Goal: Task Accomplishment & Management: Use online tool/utility

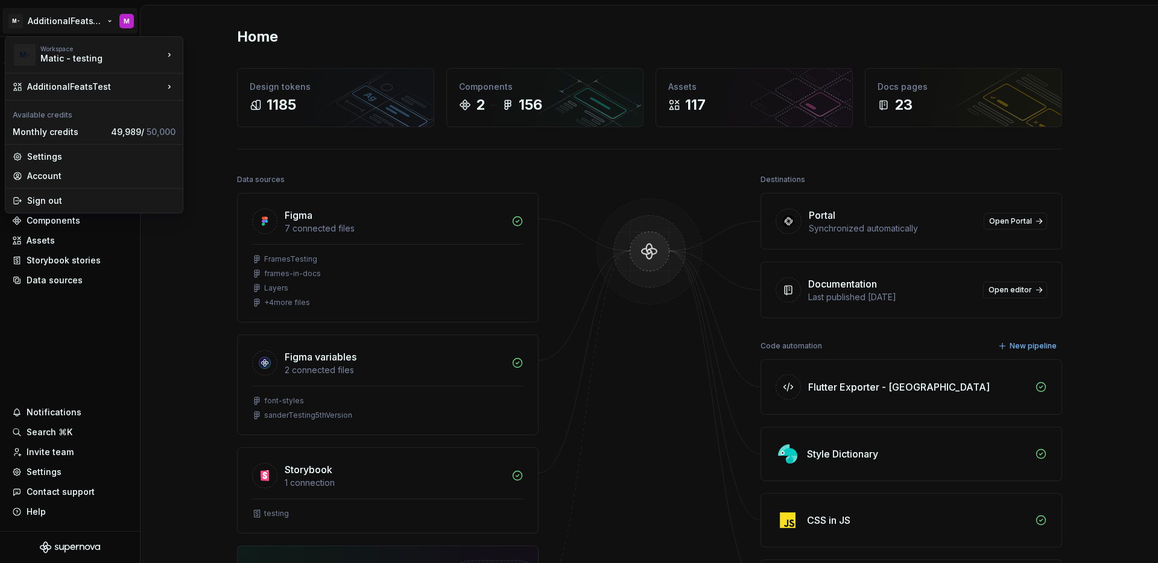
click at [69, 21] on html "M- AdditionalFeatsTest M Version Current draft Home Documentation Analytics Cod…" at bounding box center [579, 281] width 1158 height 563
click at [77, 314] on html "M- AdditionalFeatsTest M Version Current draft Home Documentation Analytics Cod…" at bounding box center [579, 281] width 1158 height 563
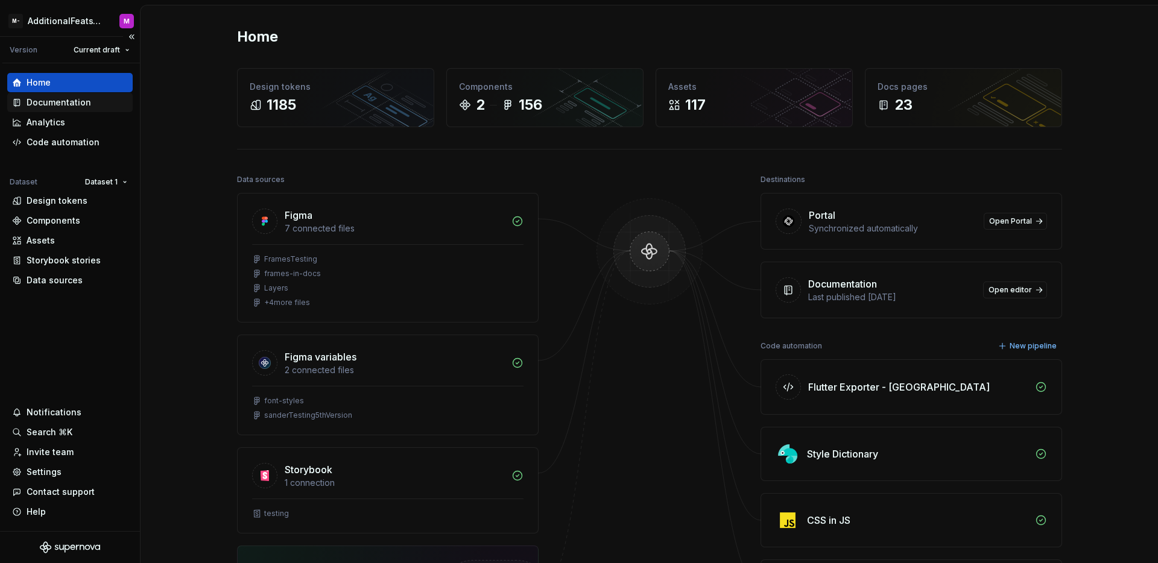
click at [72, 106] on div "Documentation" at bounding box center [59, 102] width 65 height 12
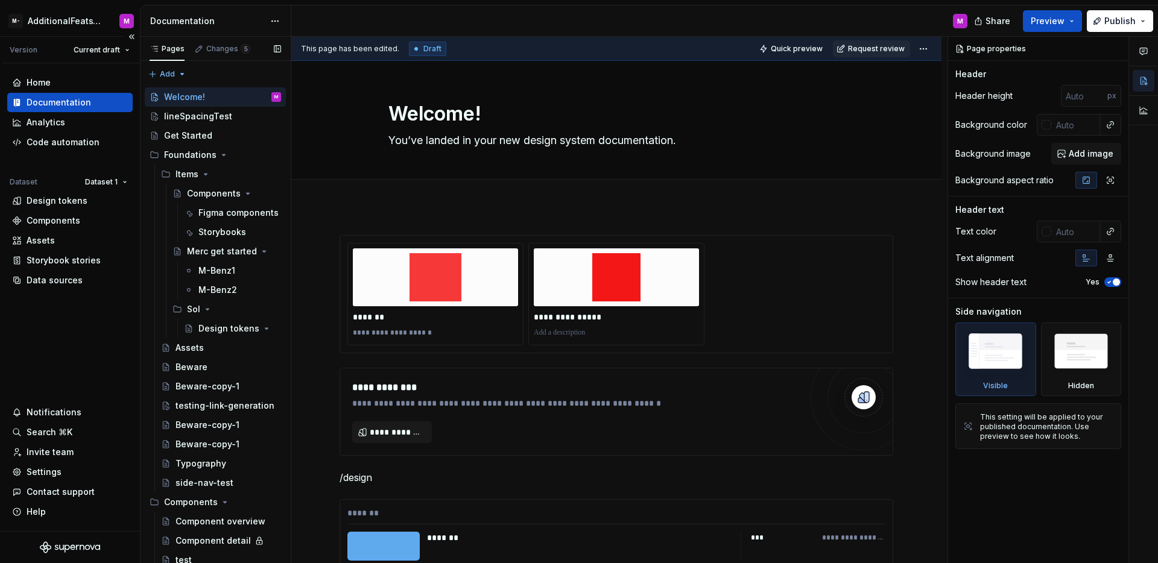
click at [70, 333] on div "Home Documentation Analytics Code automation Dataset Dataset 1 Design tokens Co…" at bounding box center [70, 297] width 140 height 468
type textarea "*"
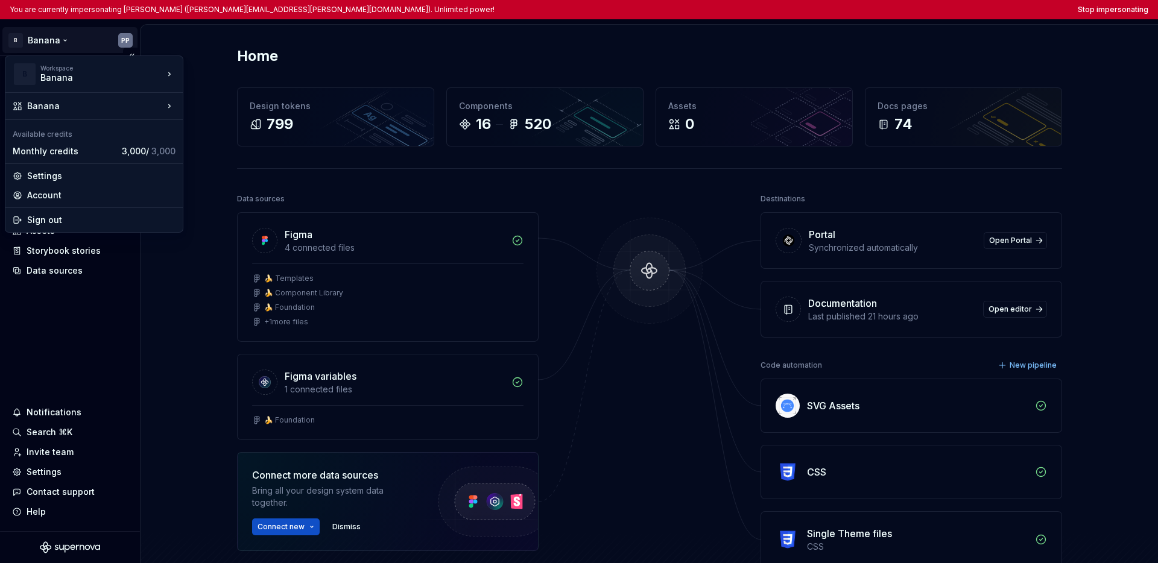
click at [42, 39] on html "You are currently impersonating [PERSON_NAME] ([PERSON_NAME][EMAIL_ADDRESS][PER…" at bounding box center [579, 281] width 1158 height 563
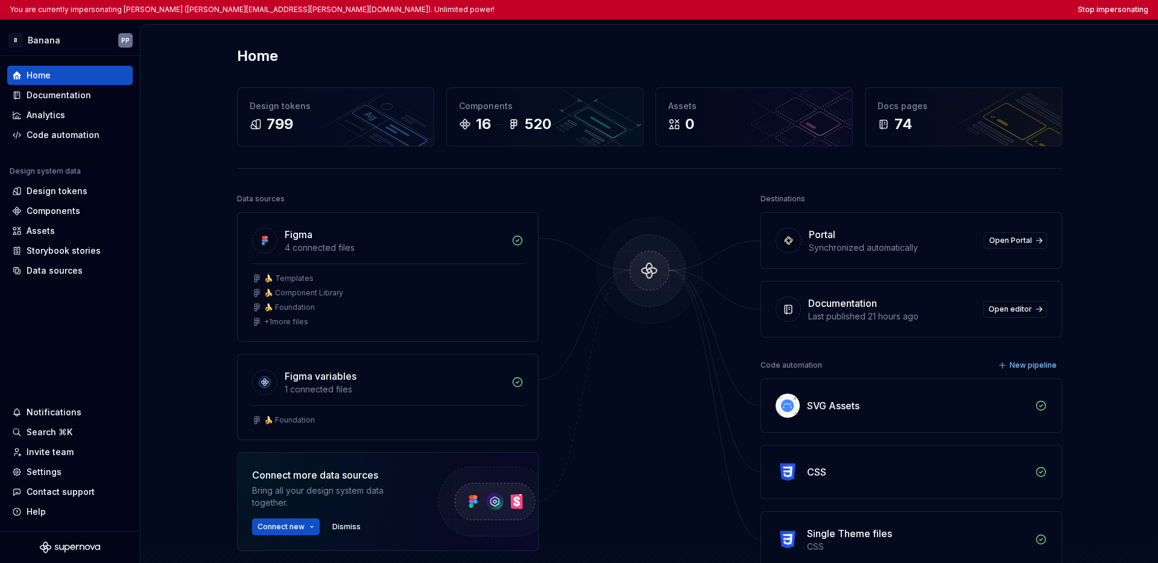
click at [75, 298] on html "You are currently impersonating [PERSON_NAME] ([PERSON_NAME][EMAIL_ADDRESS][PER…" at bounding box center [579, 281] width 1158 height 563
click at [58, 192] on div "Design tokens" at bounding box center [57, 191] width 61 height 12
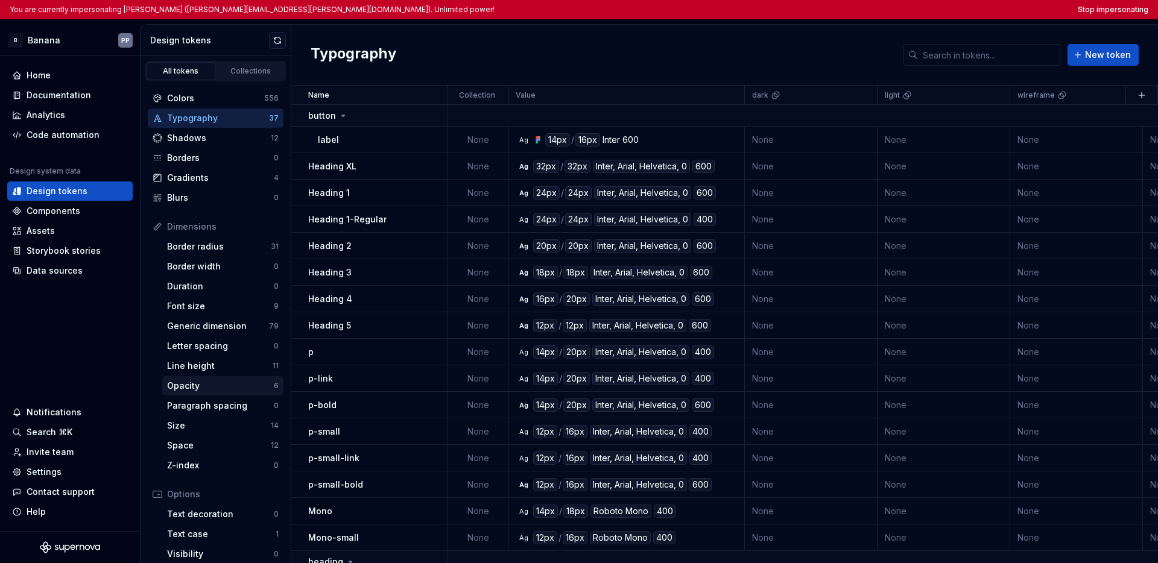
click at [210, 392] on div "Opacity 6" at bounding box center [222, 385] width 121 height 19
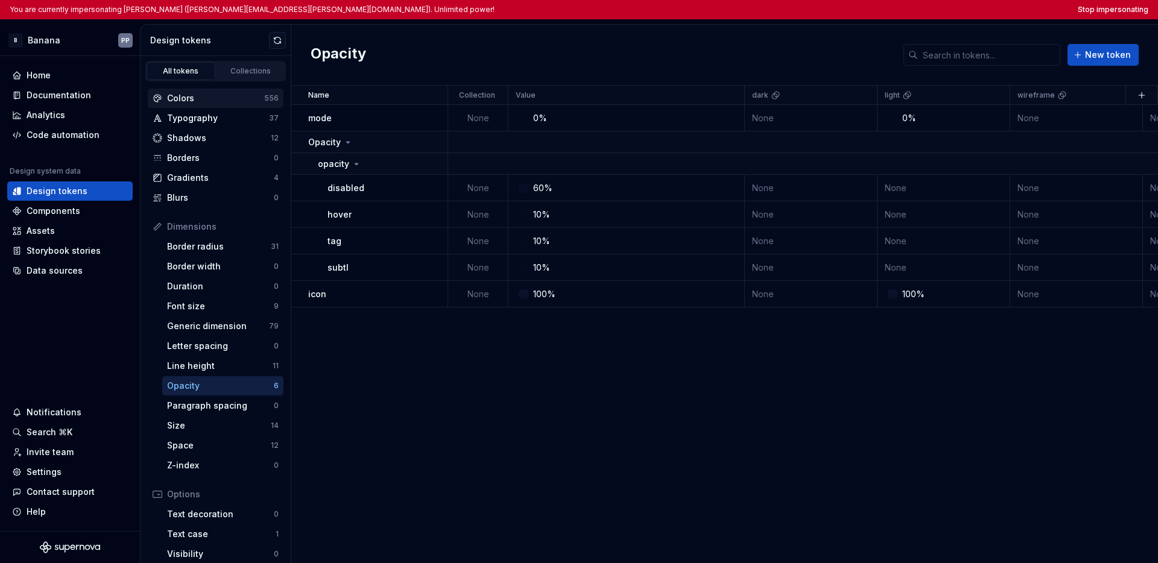
click at [188, 98] on div "Colors" at bounding box center [215, 98] width 97 height 12
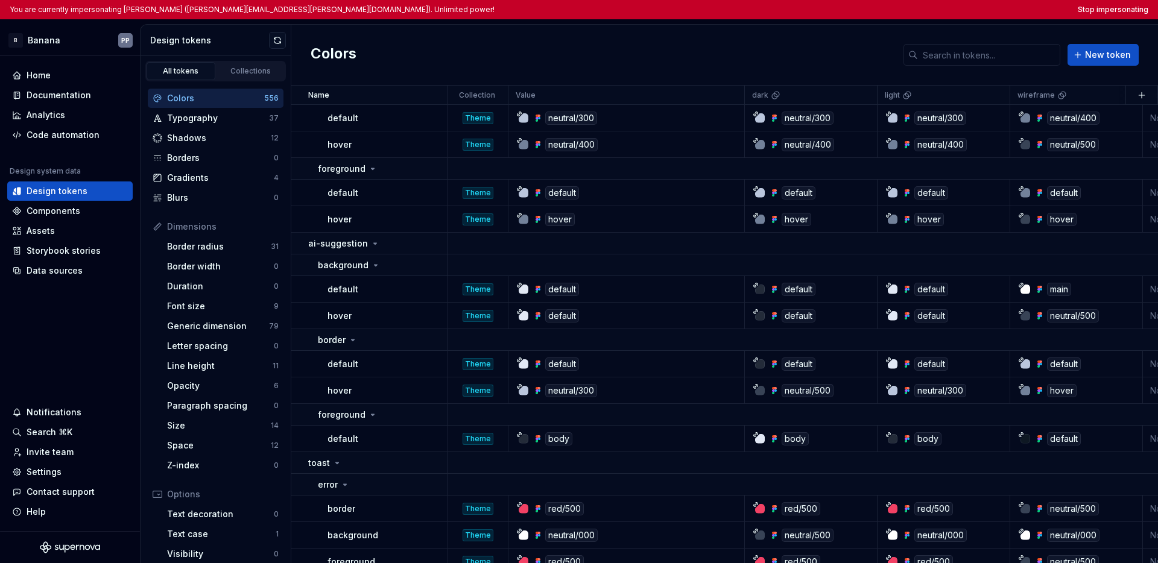
scroll to position [5474, 0]
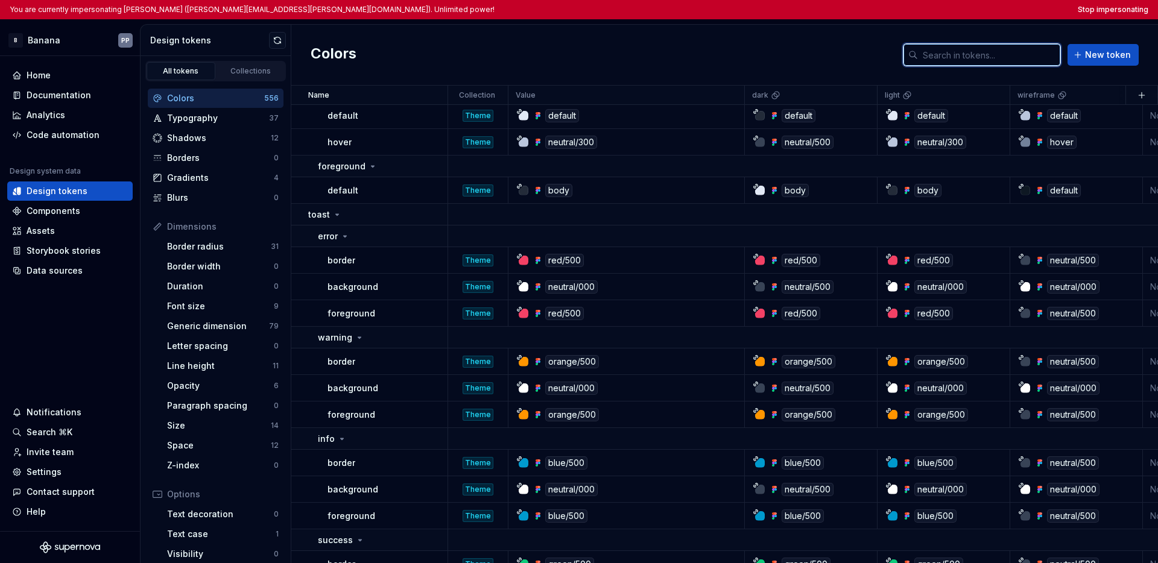
click at [878, 59] on input "text" at bounding box center [989, 55] width 142 height 22
click at [816, 49] on div "Colors New token" at bounding box center [724, 55] width 867 height 61
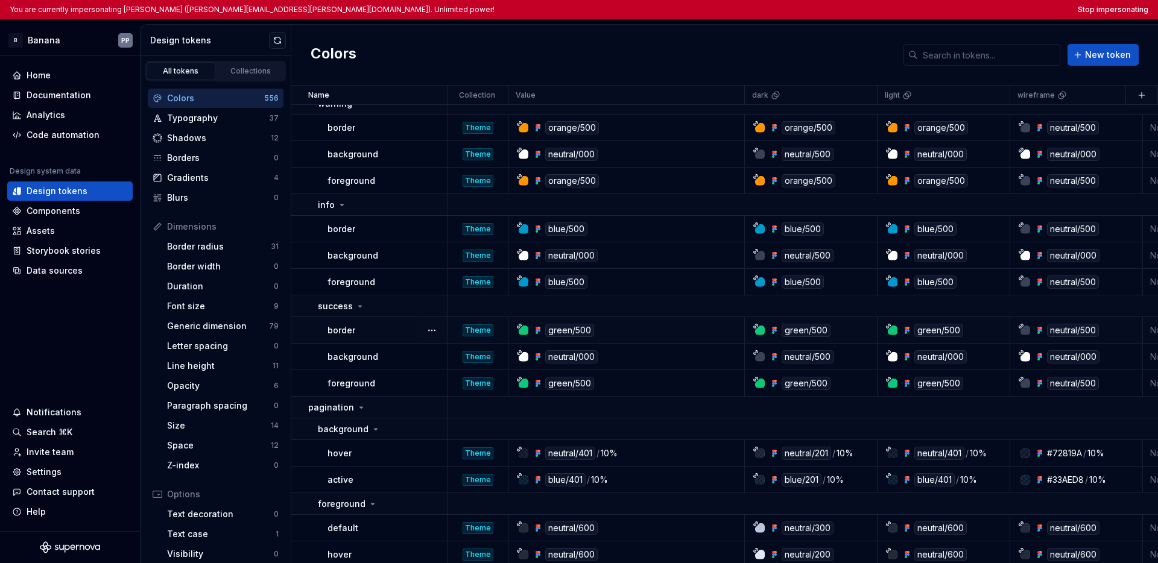
scroll to position [5716, 0]
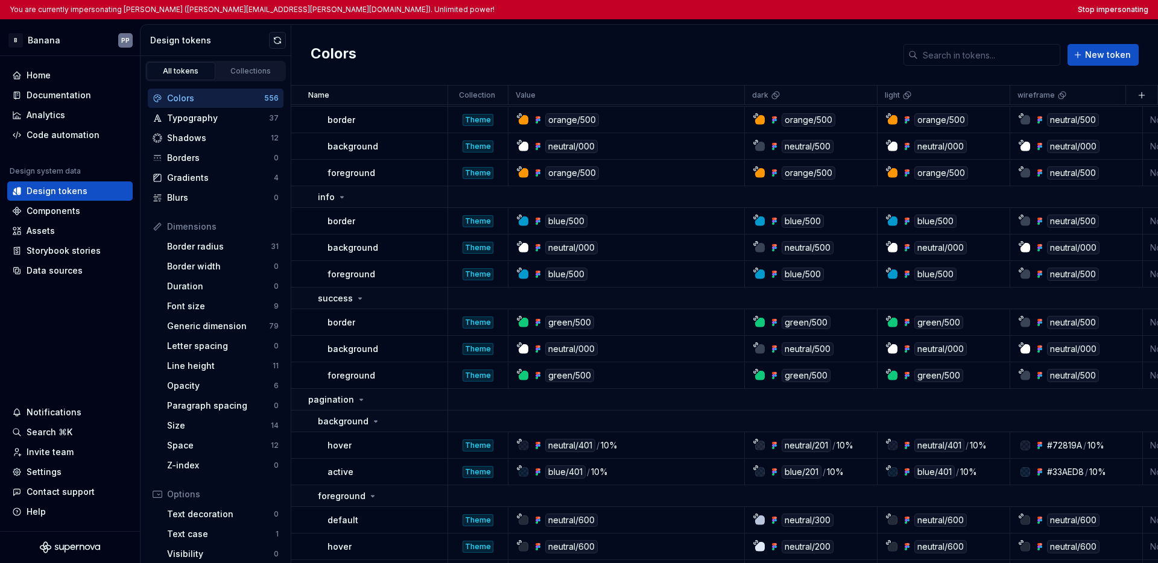
click at [777, 63] on div "Colors New token" at bounding box center [724, 55] width 867 height 61
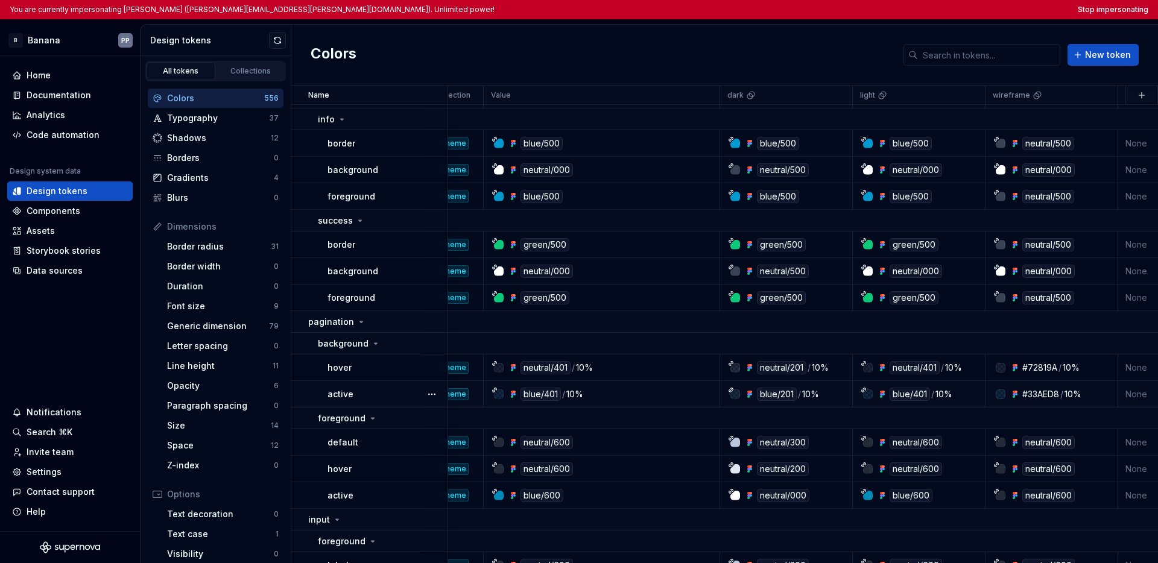
scroll to position [5793, 0]
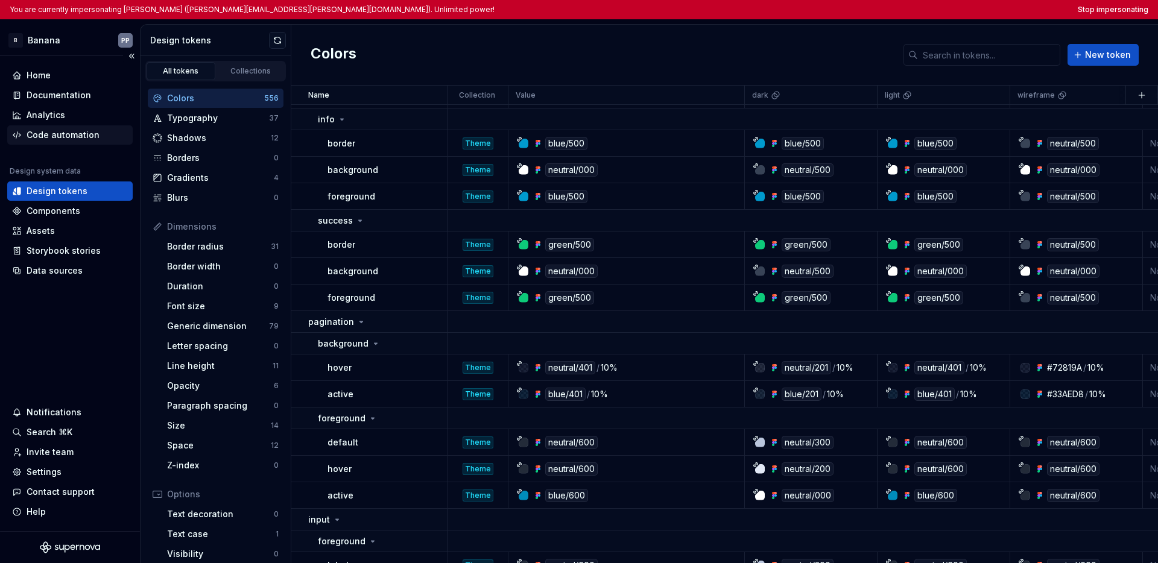
click at [71, 139] on div "Code automation" at bounding box center [63, 135] width 73 height 12
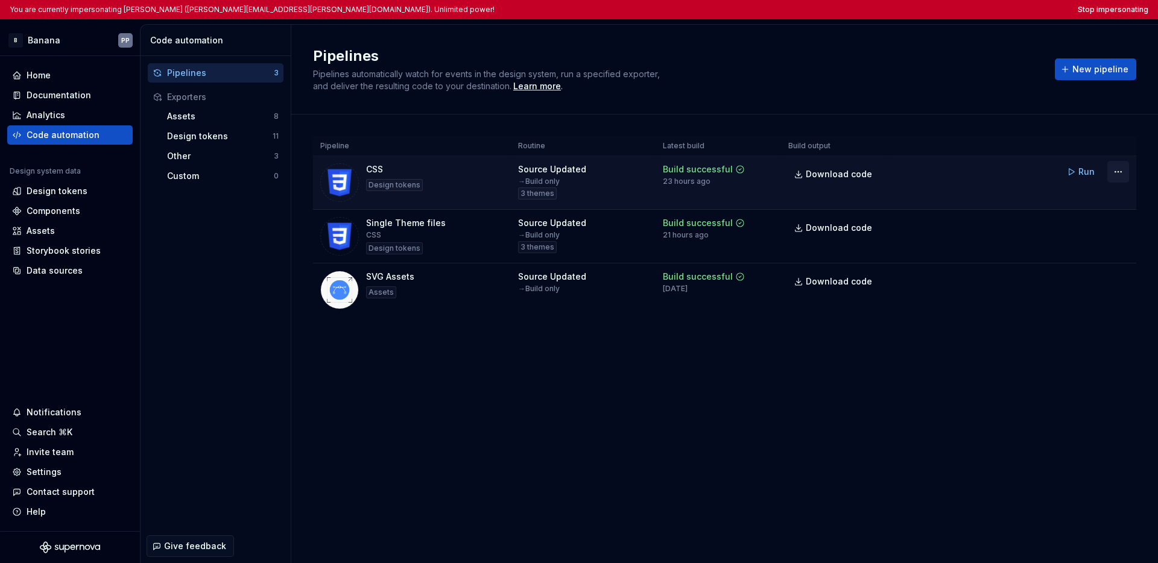
click at [878, 171] on html "You are currently impersonating Peter Poša (peter.posa@bloomreach.com). Unlimit…" at bounding box center [579, 281] width 1158 height 563
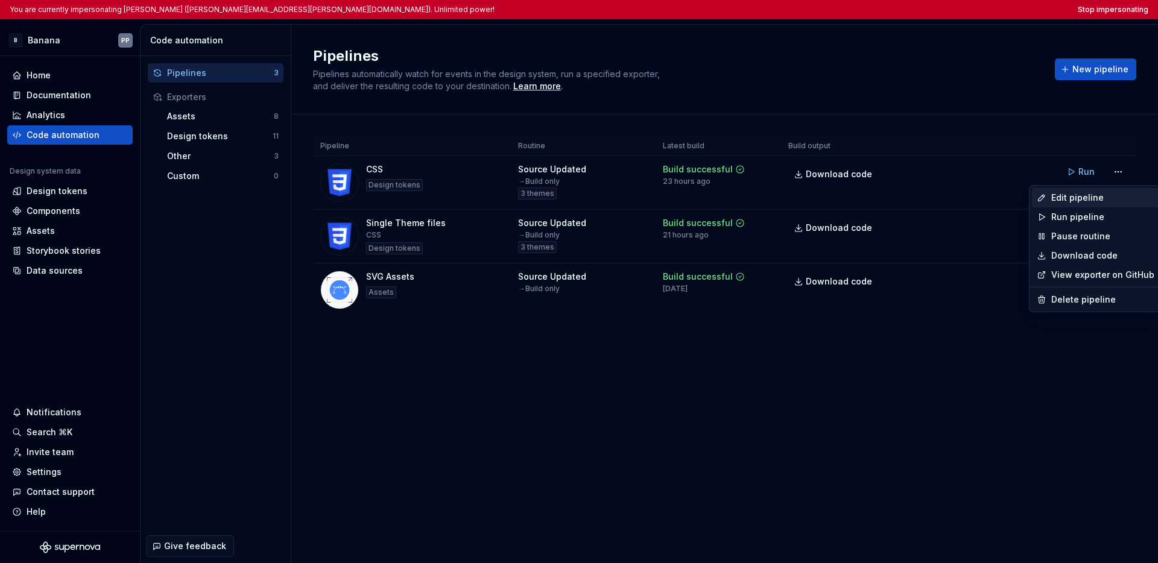
click at [878, 199] on div "Edit pipeline" at bounding box center [1102, 198] width 103 height 12
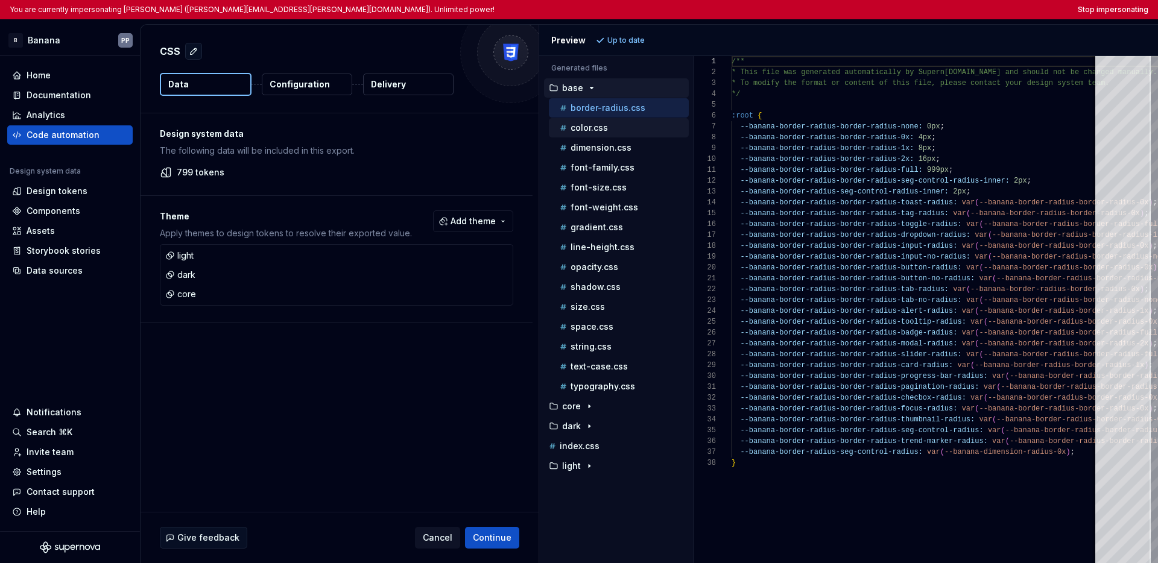
click at [594, 129] on p "color.css" at bounding box center [589, 128] width 37 height 10
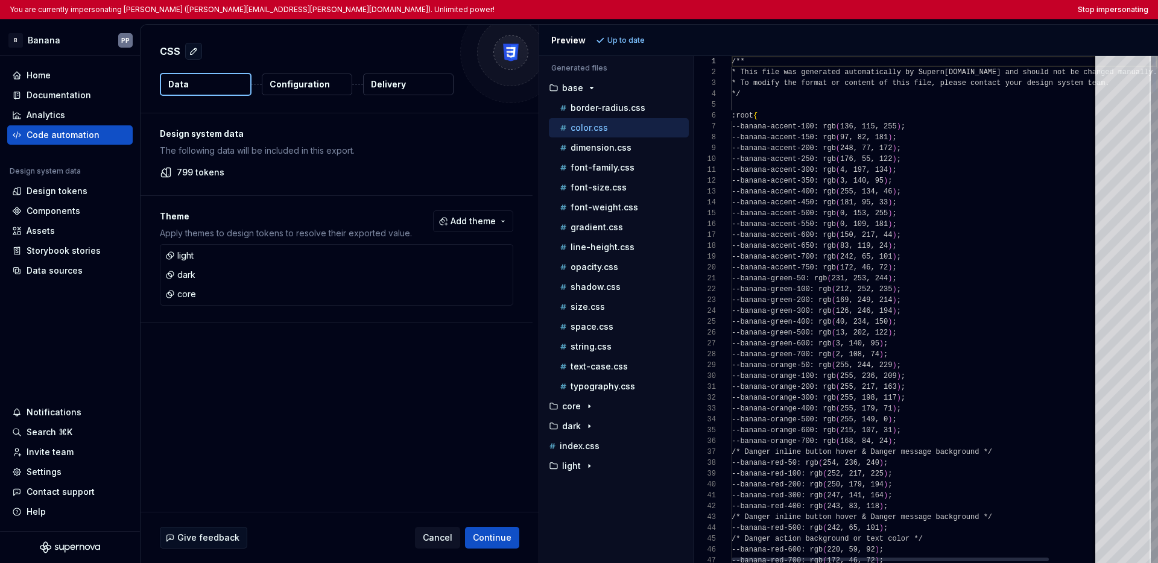
scroll to position [109, 0]
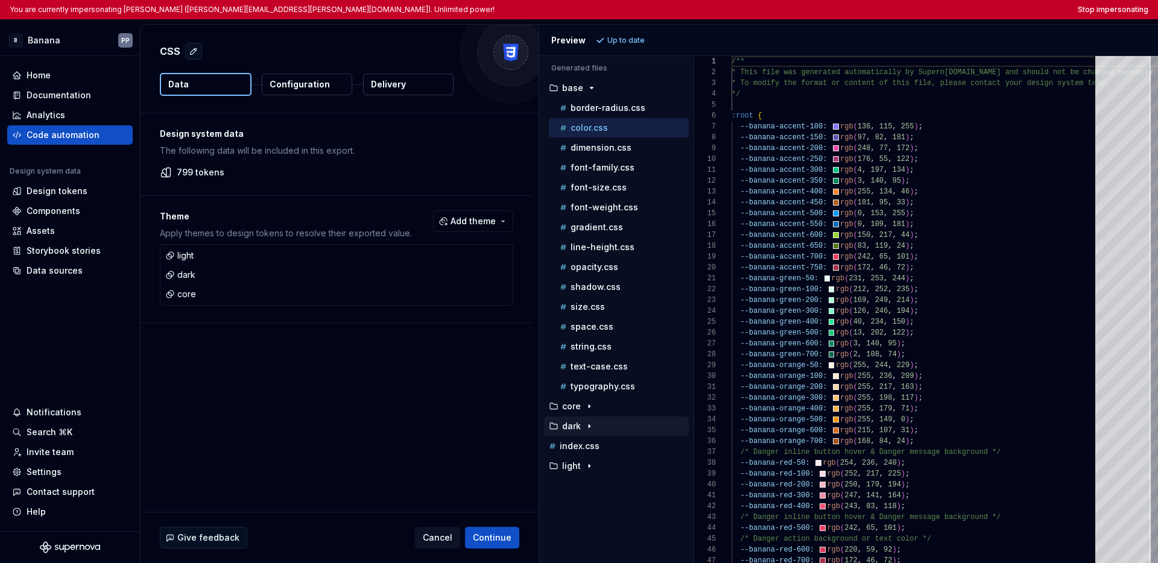
click at [583, 426] on div "button" at bounding box center [589, 427] width 14 height 10
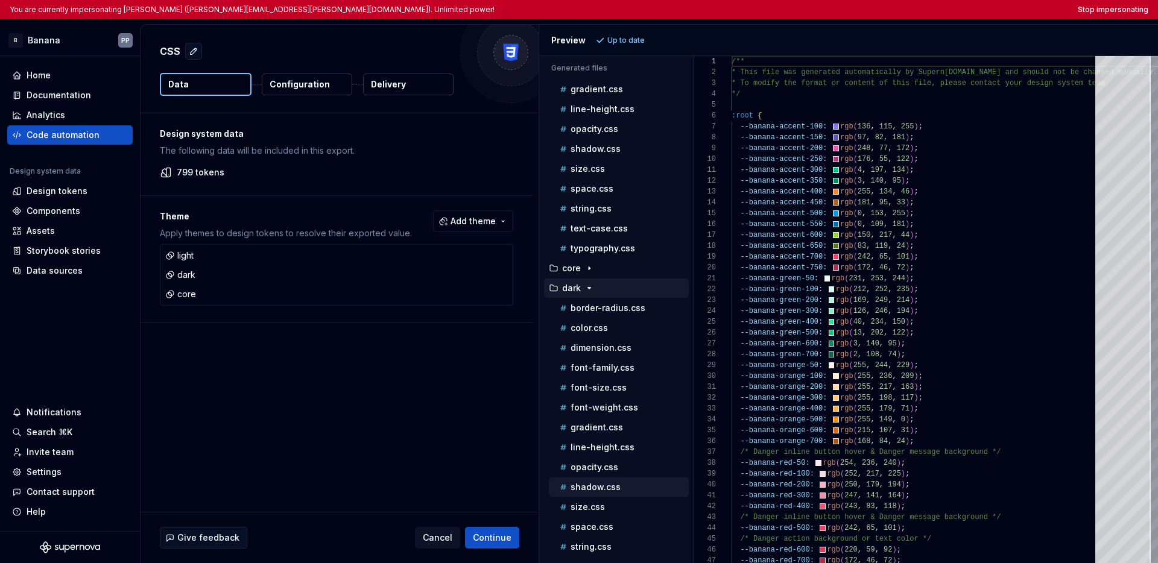
scroll to position [200, 0]
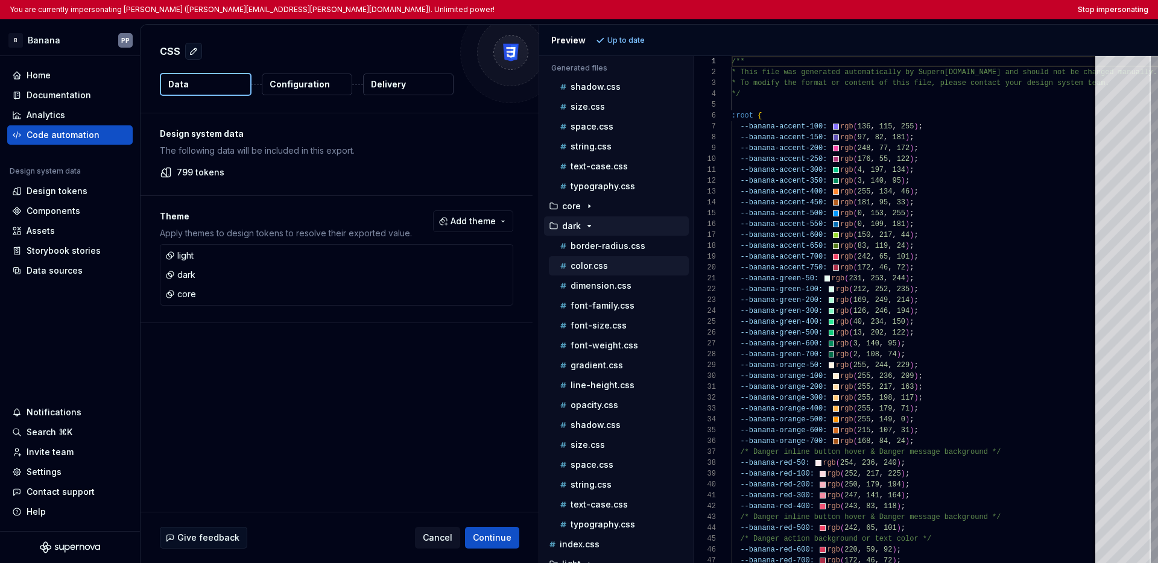
click at [602, 262] on p "color.css" at bounding box center [589, 266] width 37 height 10
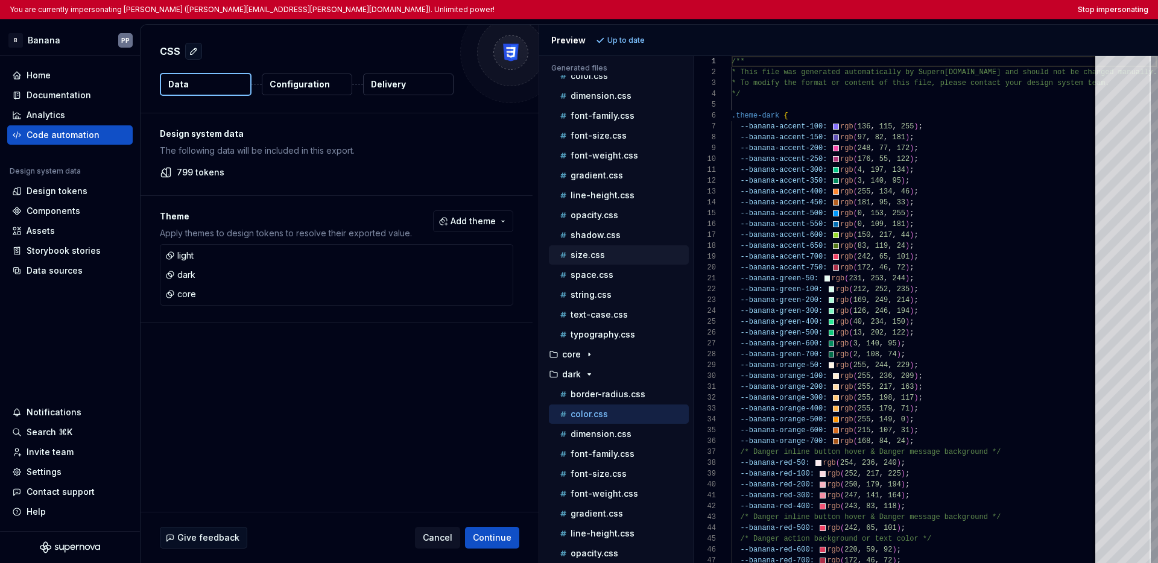
scroll to position [0, 0]
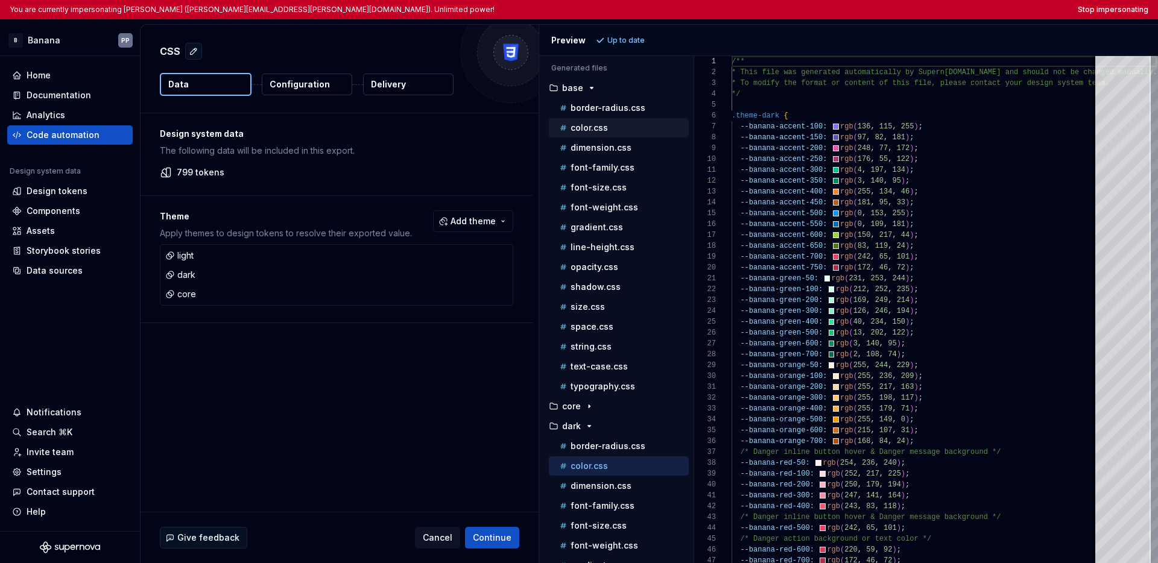
click at [620, 130] on div "color.css" at bounding box center [622, 128] width 131 height 12
click at [621, 466] on div "color.css" at bounding box center [622, 466] width 131 height 12
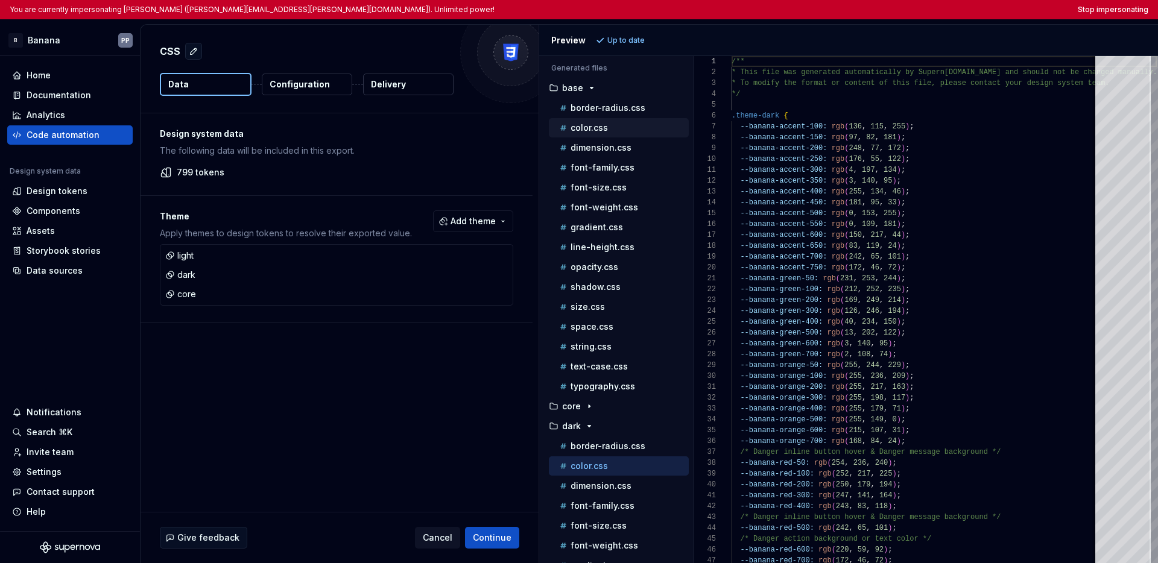
click at [613, 127] on div "color.css" at bounding box center [622, 128] width 131 height 12
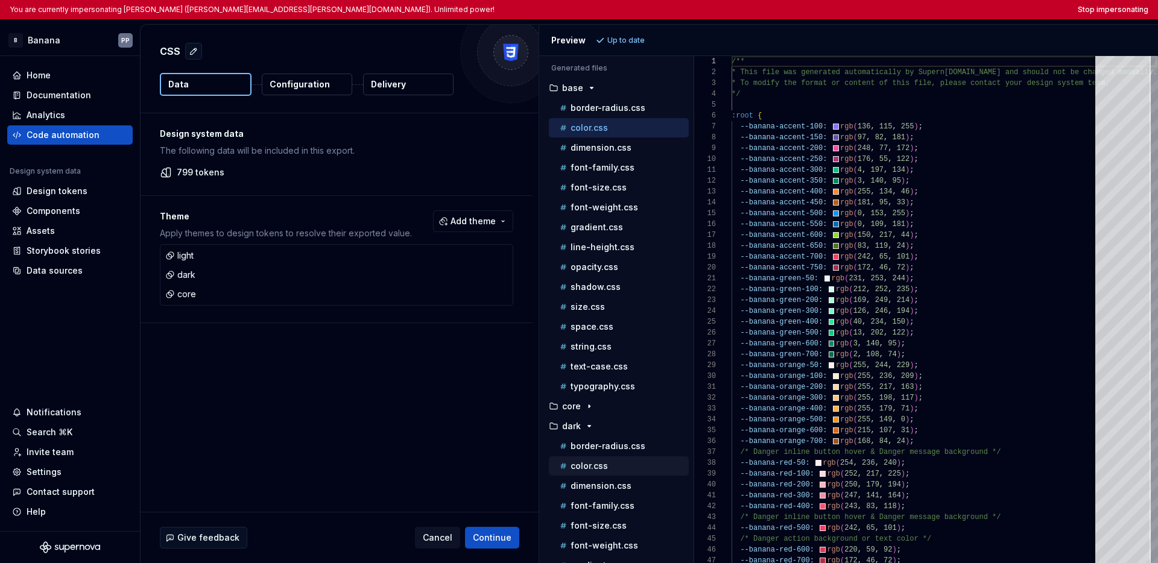
click at [613, 464] on div "color.css" at bounding box center [622, 466] width 131 height 12
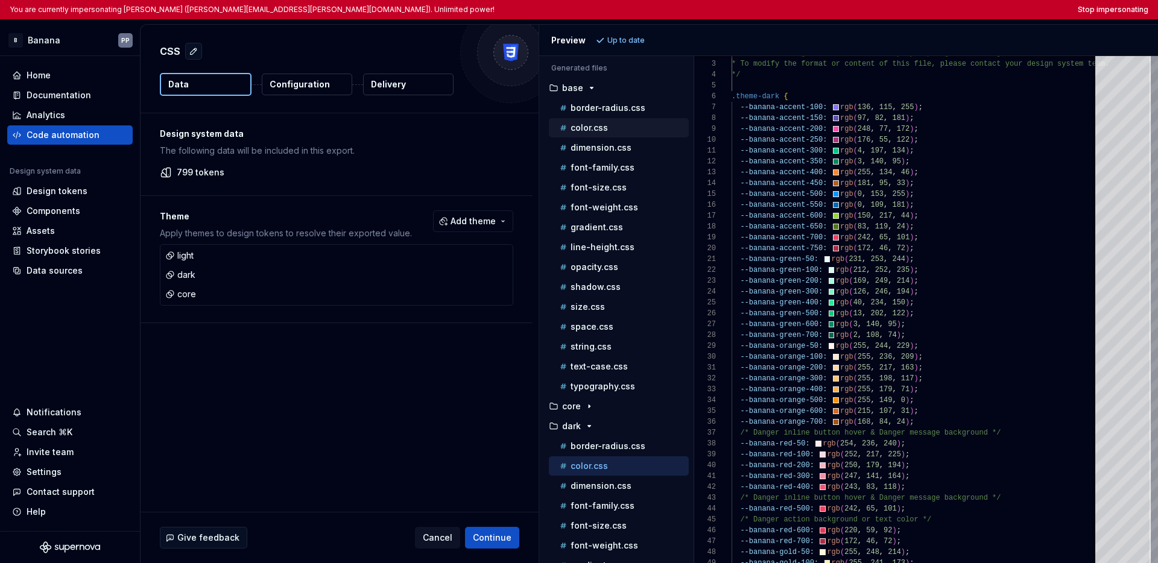
click at [604, 128] on p "color.css" at bounding box center [589, 128] width 37 height 10
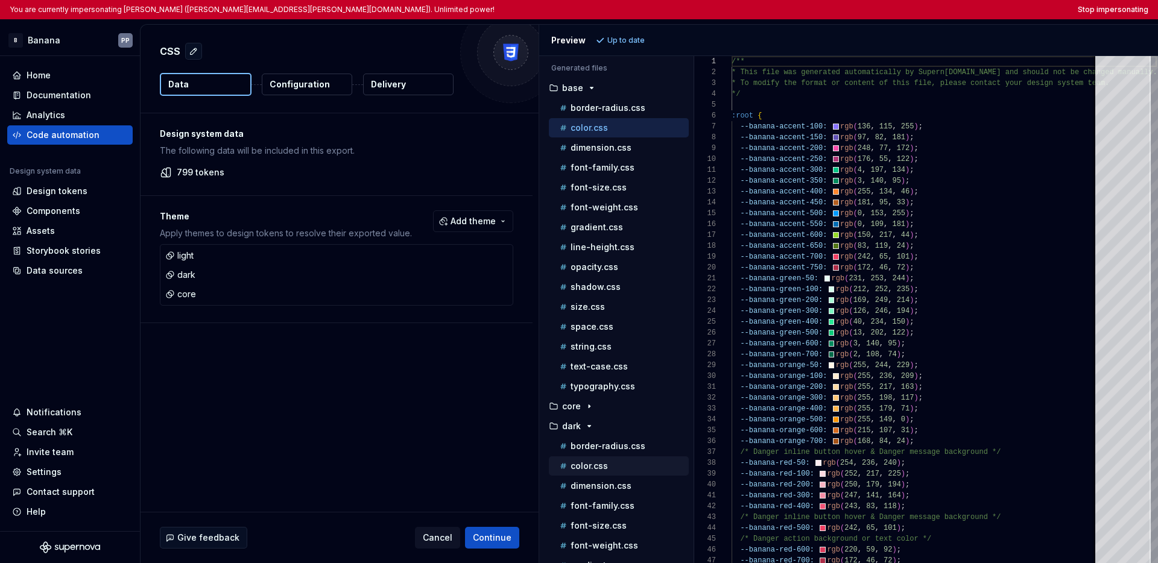
click at [618, 460] on div "color.css" at bounding box center [622, 466] width 131 height 12
click at [620, 464] on div "color.css" at bounding box center [622, 466] width 131 height 12
click at [607, 130] on div "color.css" at bounding box center [622, 128] width 131 height 12
type textarea "**********"
click at [438, 534] on span "Cancel" at bounding box center [438, 538] width 30 height 12
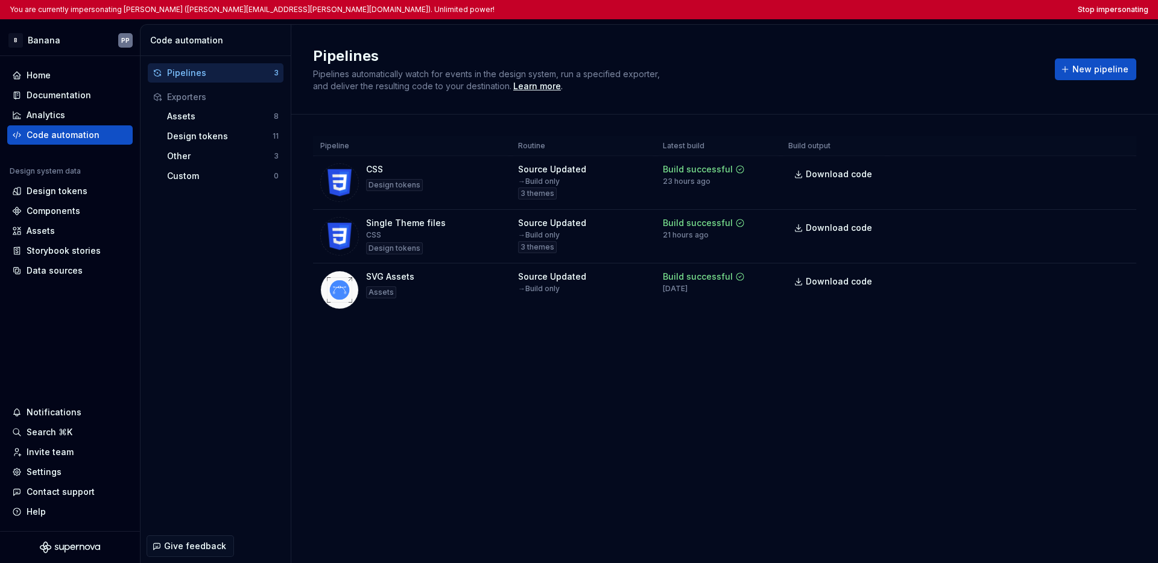
click at [457, 444] on div "Pipelines Pipelines automatically watch for events in the design system, run a …" at bounding box center [724, 294] width 867 height 539
click at [878, 12] on button "Stop impersonating" at bounding box center [1113, 10] width 71 height 10
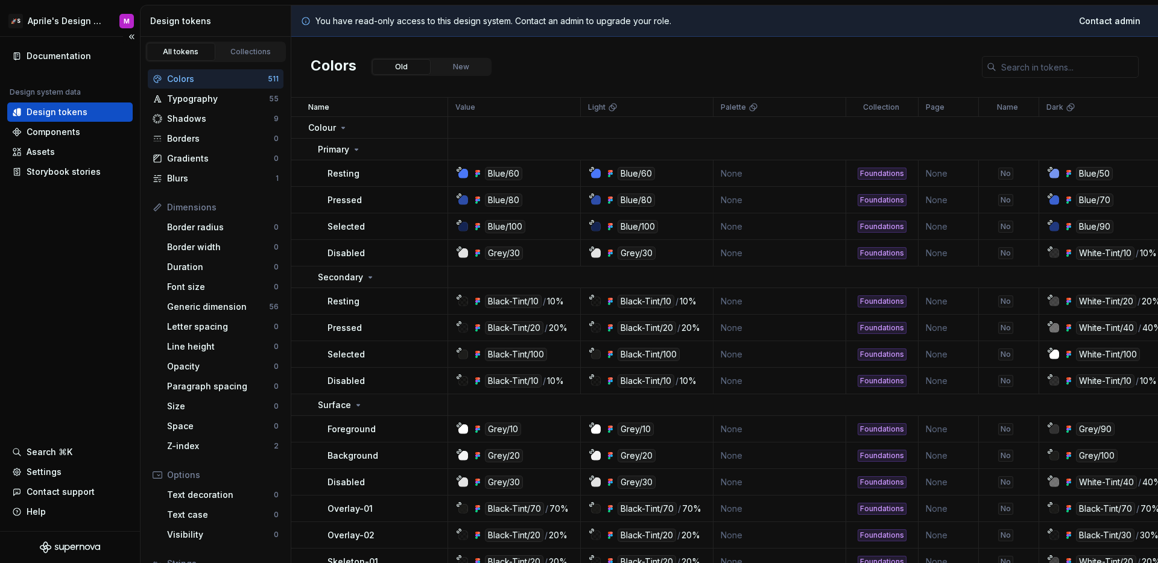
click at [91, 239] on div "Documentation Design system data Design tokens Components Assets Storybook stor…" at bounding box center [70, 284] width 140 height 495
click at [87, 358] on div "Documentation Design system data Design tokens Components Assets Storybook stor…" at bounding box center [70, 284] width 140 height 495
click at [56, 24] on html "🚀S Aprile's Design System M Documentation Design system data Design tokens Comp…" at bounding box center [579, 281] width 1158 height 563
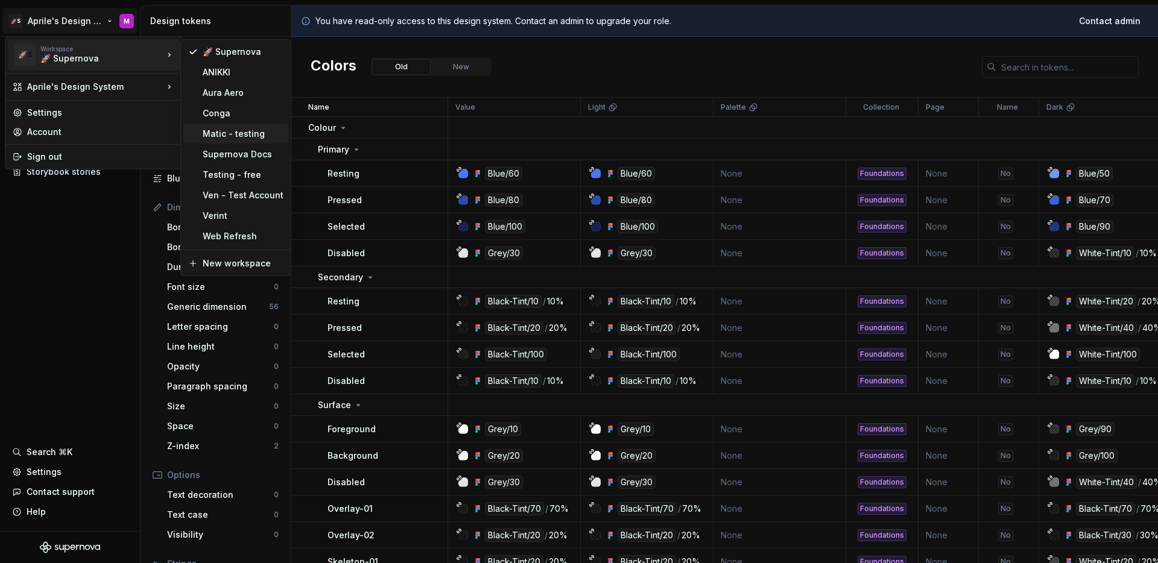
click at [234, 141] on div "Matic - testing" at bounding box center [235, 133] width 105 height 19
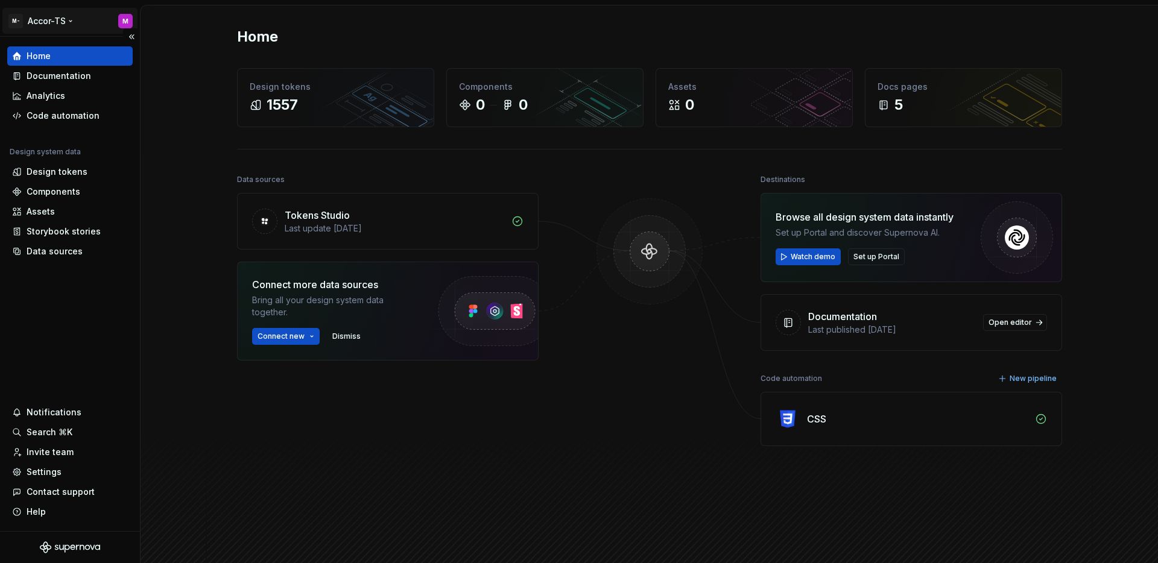
click at [52, 21] on html "M- Accor-TS M Home Documentation Analytics Code automation Design system data D…" at bounding box center [579, 281] width 1158 height 563
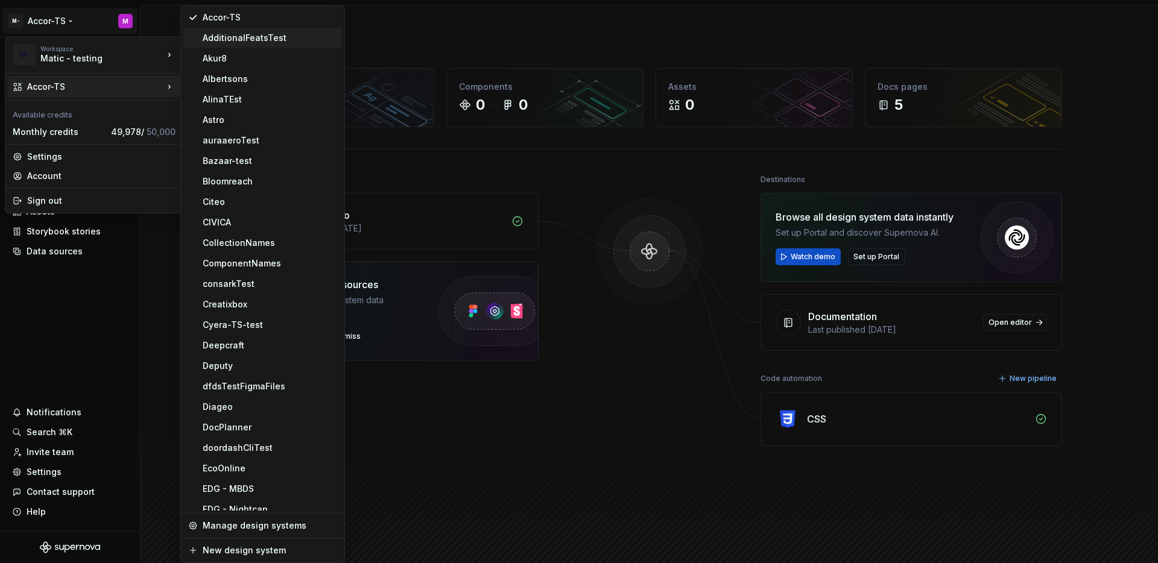
click at [280, 43] on div "AdditionalFeatsTest" at bounding box center [270, 38] width 134 height 12
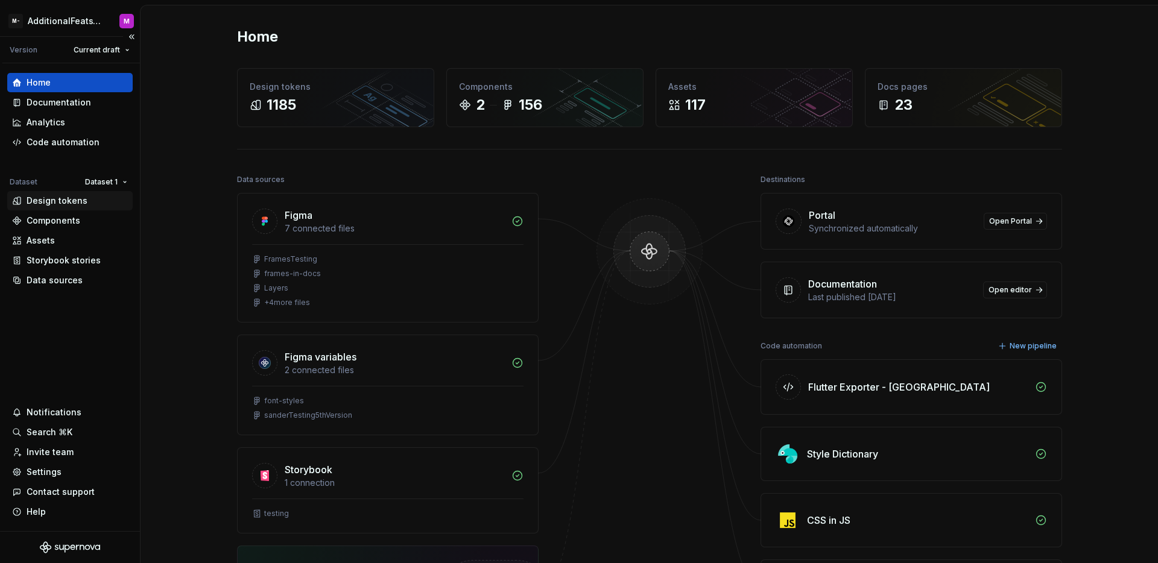
click at [69, 203] on div "Design tokens" at bounding box center [57, 201] width 61 height 12
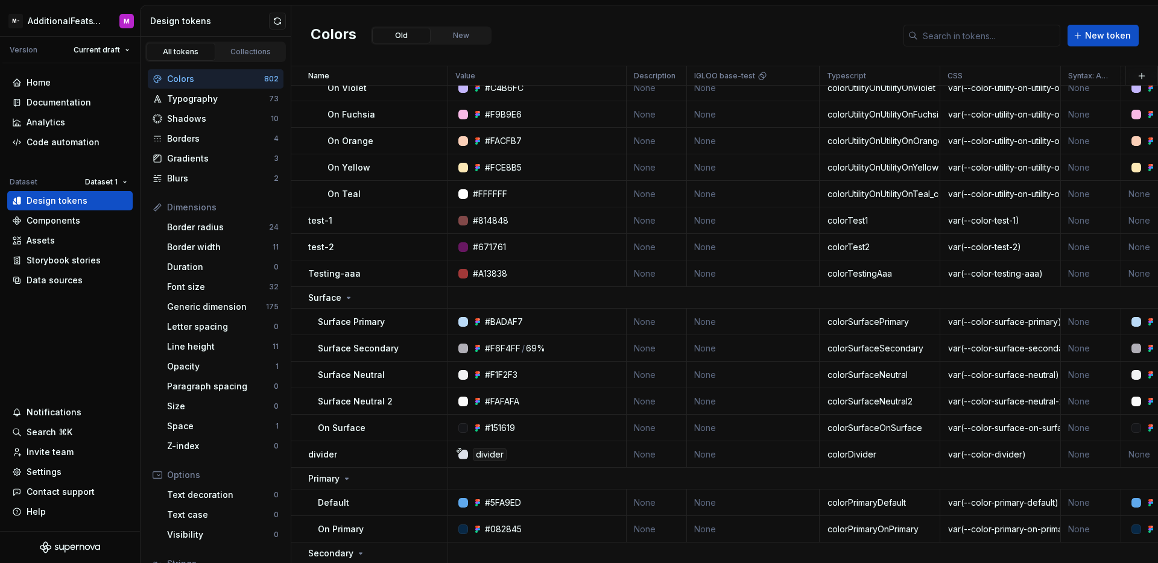
scroll to position [656, 0]
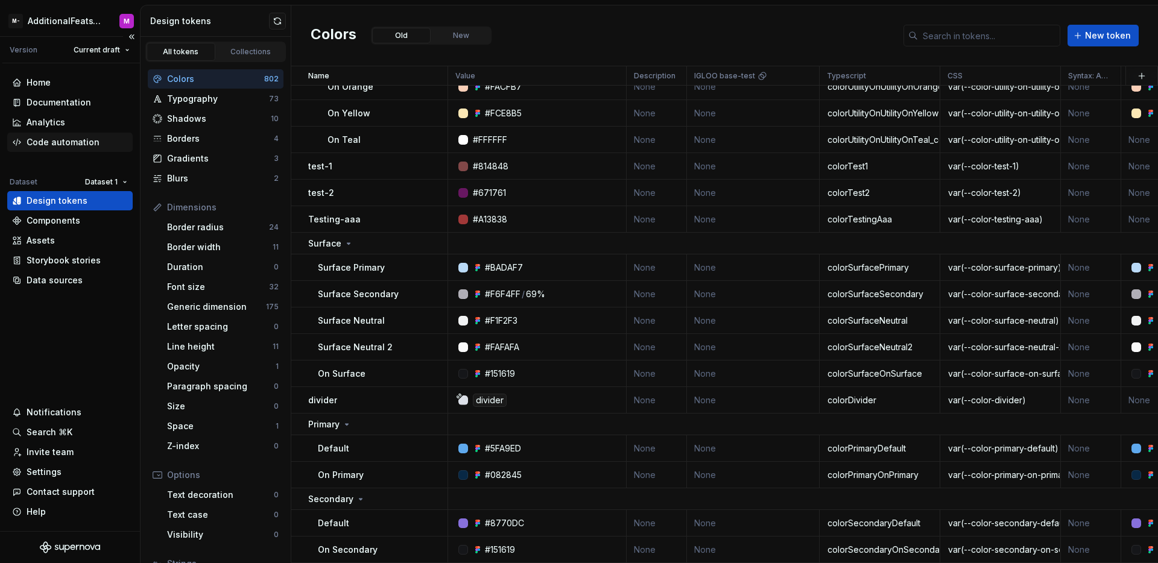
click at [68, 143] on div "Code automation" at bounding box center [63, 142] width 73 height 12
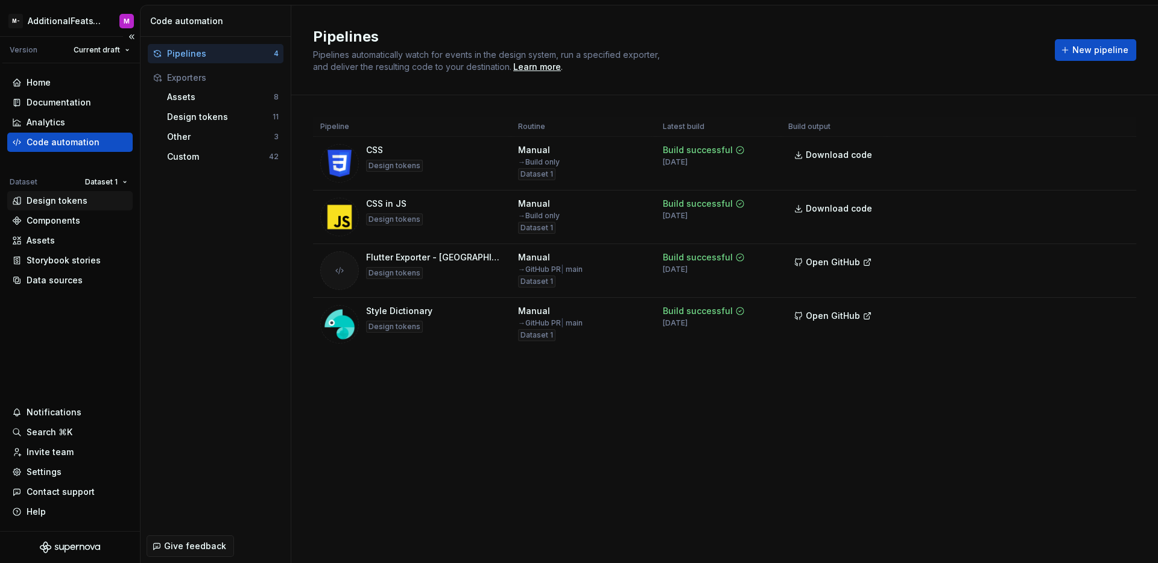
click at [77, 196] on div "Design tokens" at bounding box center [57, 201] width 61 height 12
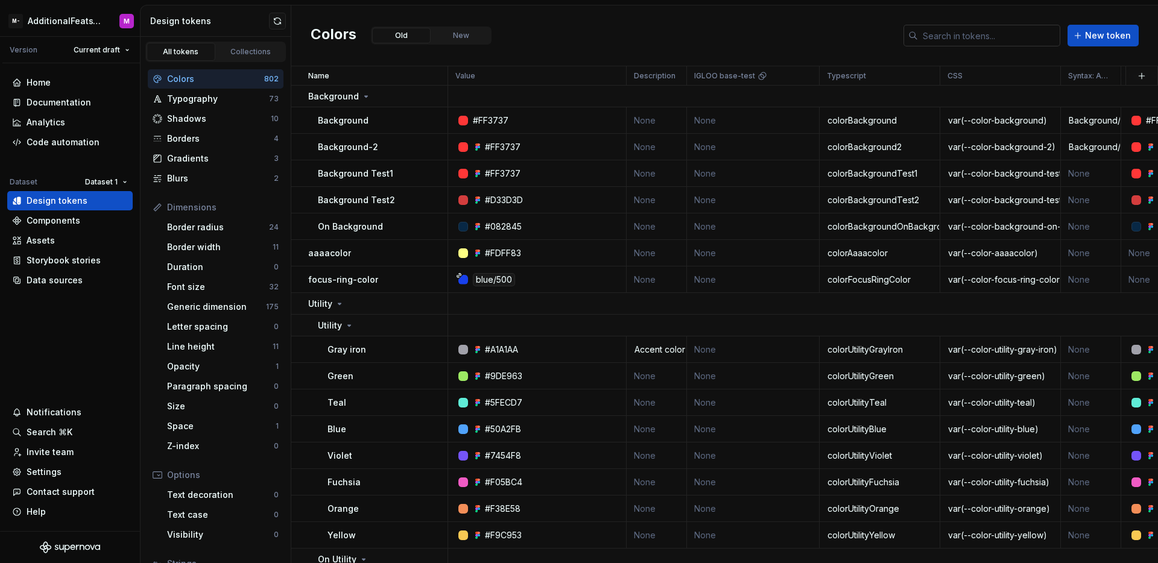
click at [945, 40] on input "text" at bounding box center [989, 36] width 142 height 22
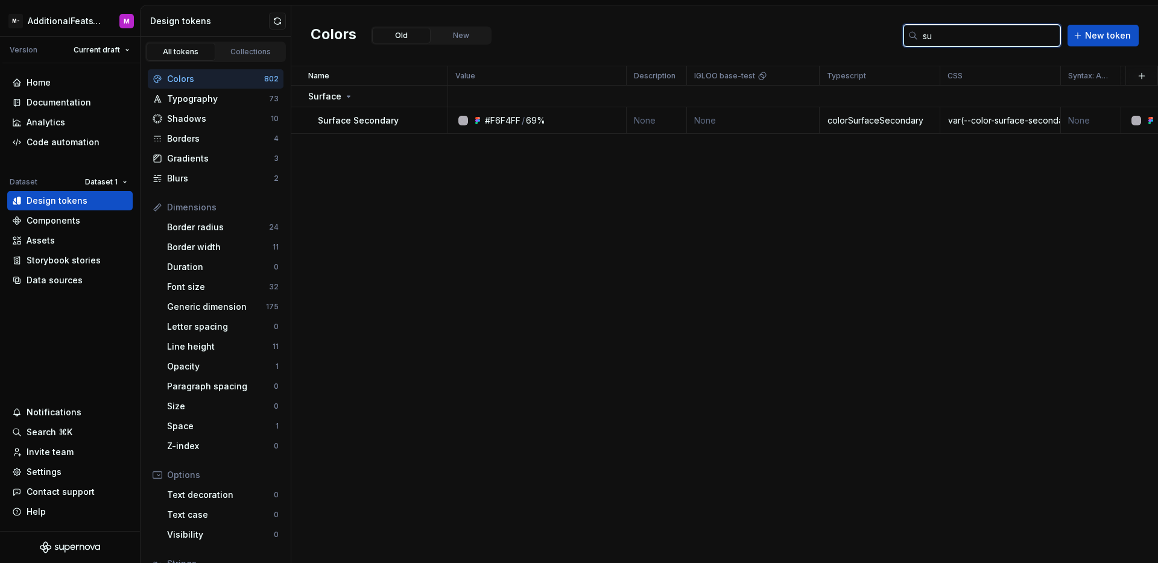
type input "s"
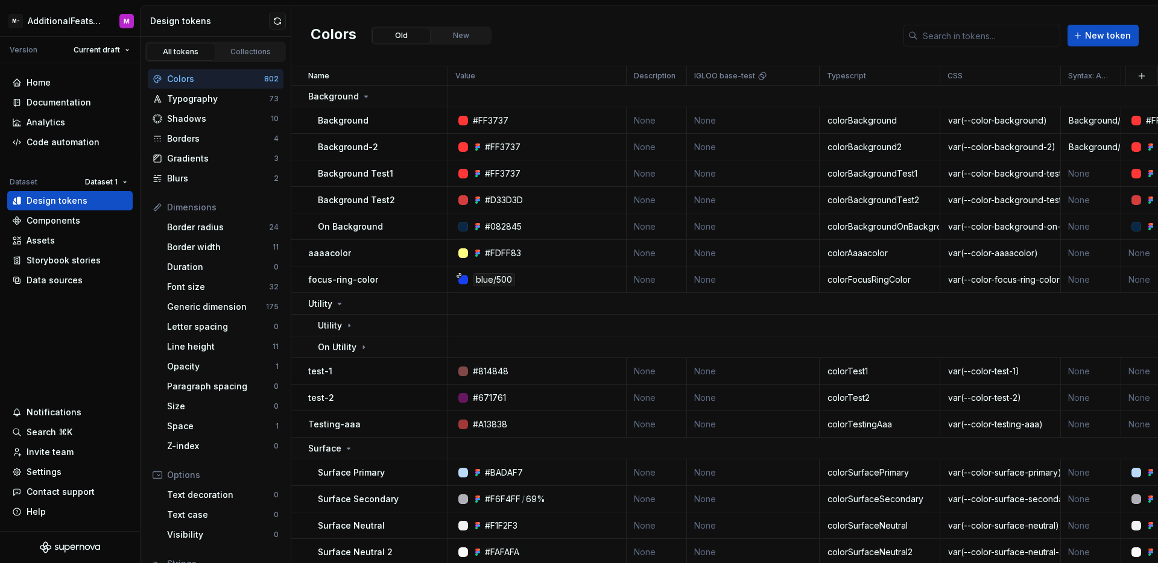
click at [749, 41] on div "Colors Old New New token" at bounding box center [724, 35] width 867 height 61
click at [1095, 37] on span "New token" at bounding box center [1108, 36] width 46 height 12
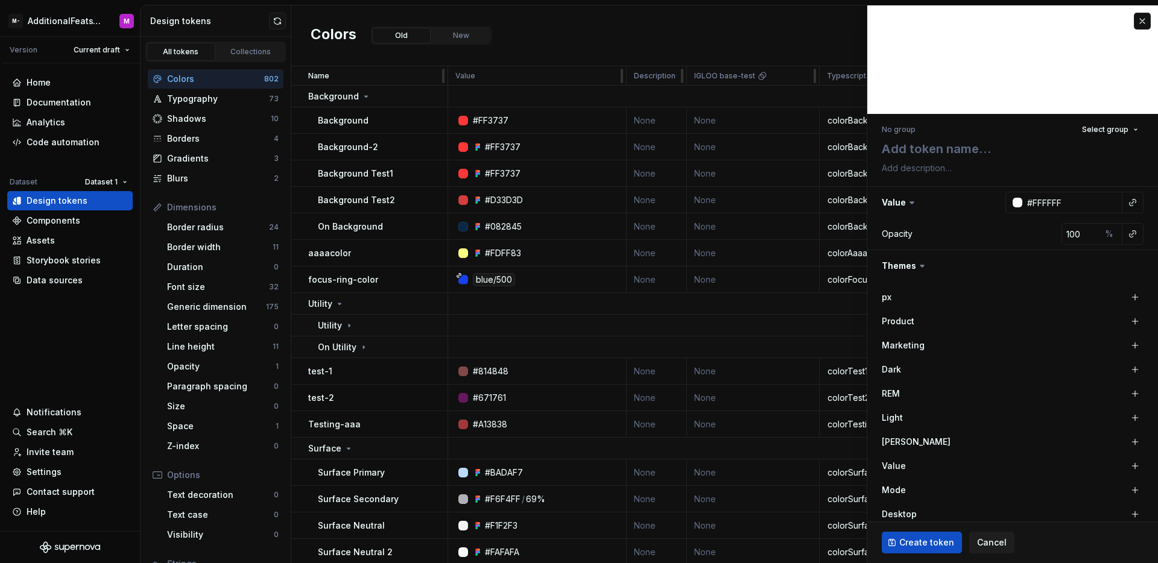
click at [1109, 39] on div at bounding box center [1012, 59] width 291 height 109
type textarea "*"
click at [948, 145] on textarea at bounding box center [1010, 149] width 262 height 22
type textarea "t"
type textarea "*"
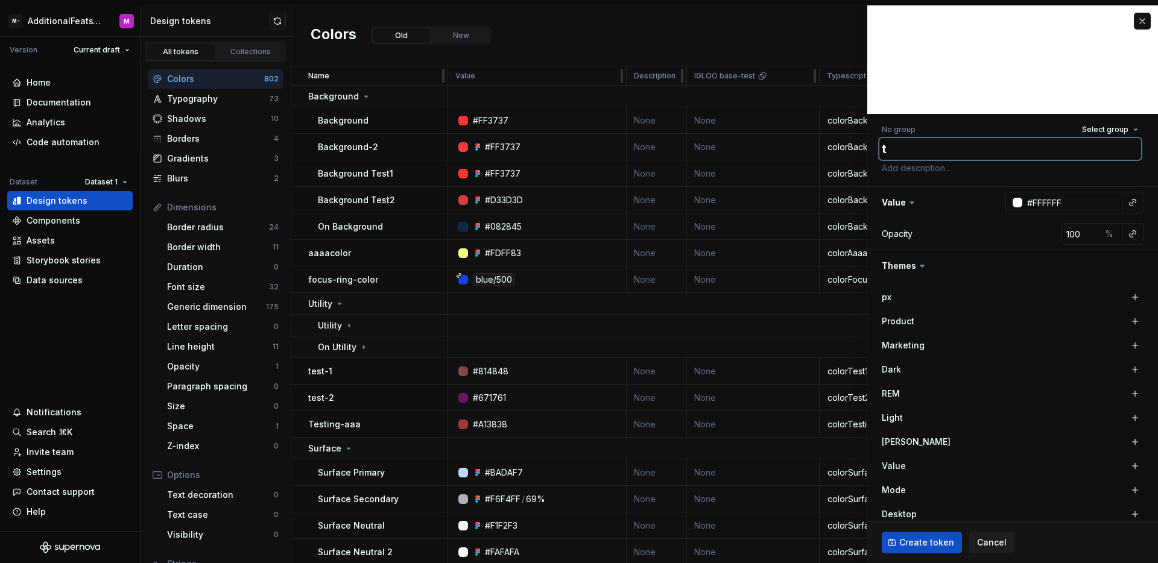
type textarea "te"
type textarea "*"
type textarea "tes"
type textarea "*"
type textarea "test"
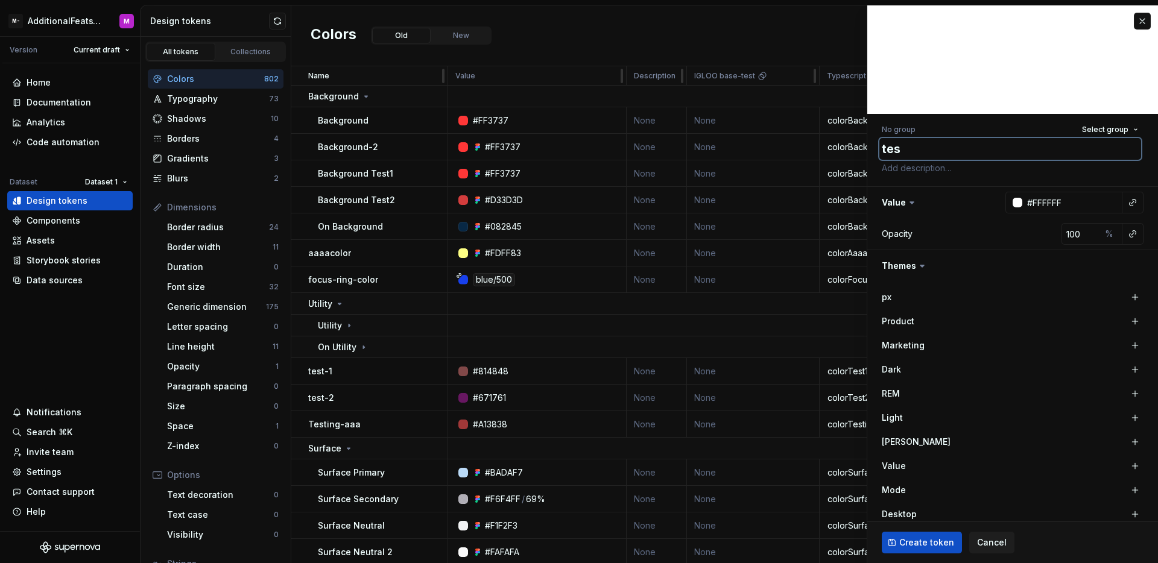
type textarea "*"
type textarea "testi"
type textarea "*"
type textarea "testin"
type textarea "*"
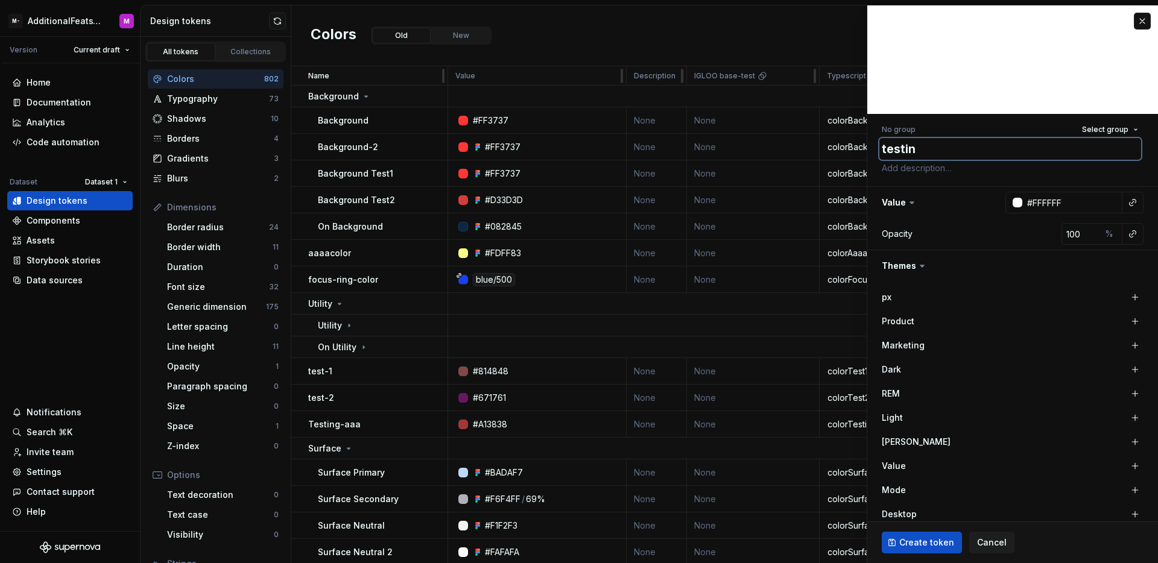
type textarea "testing"
type textarea "*"
type textarea "testing-"
type textarea "*"
type textarea "testing-r"
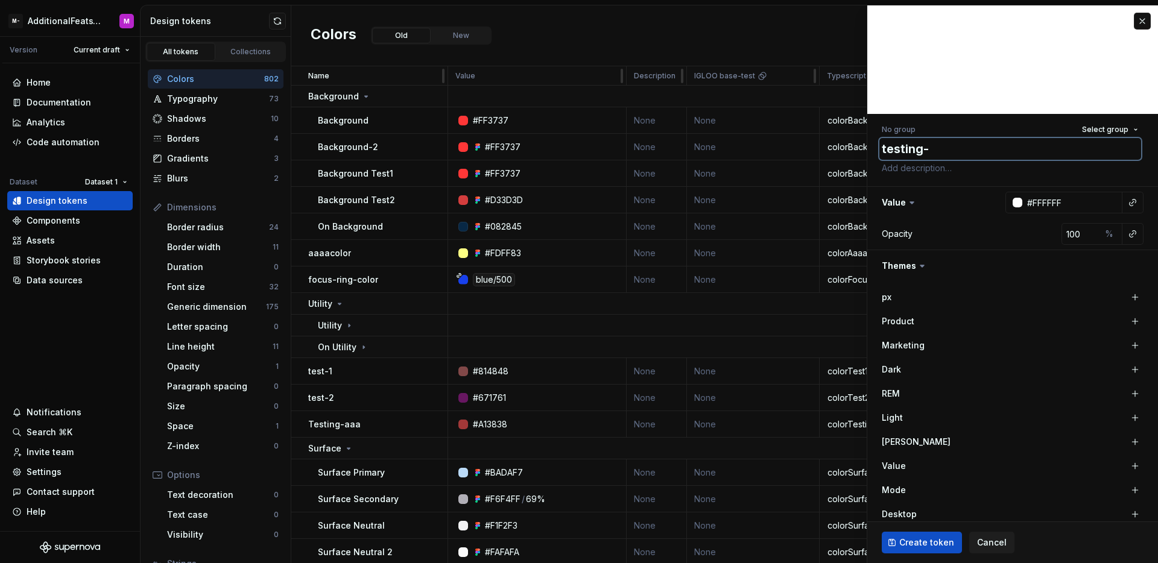
type textarea "*"
type textarea "testing-rg"
type textarea "*"
type textarea "testing-r"
type textarea "*"
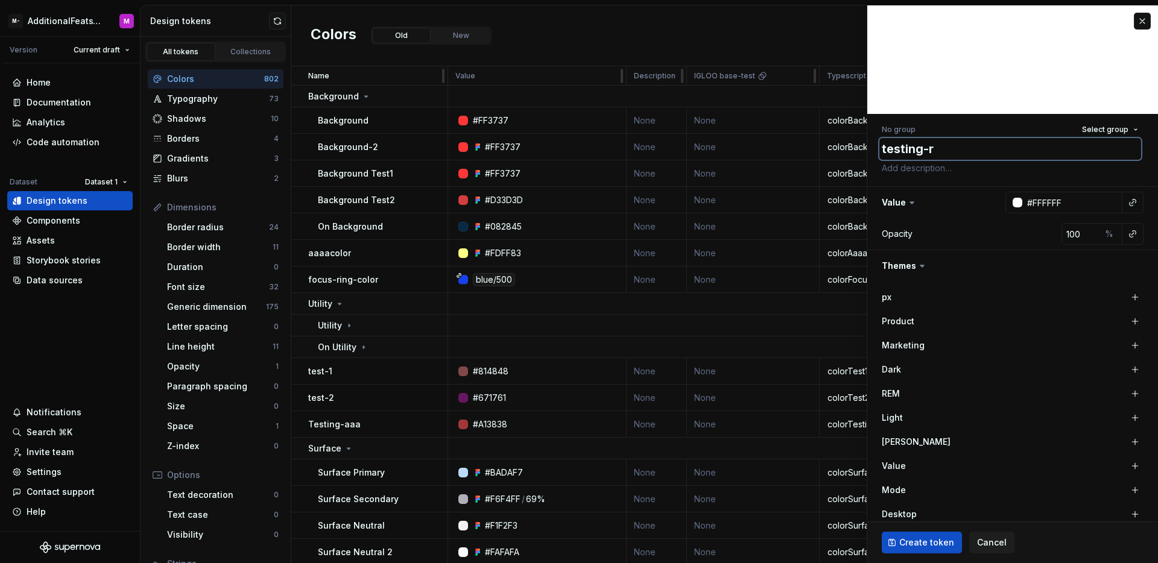
type textarea "testing-"
type textarea "*"
type textarea "testing"
type textarea "*"
type textarea "testin"
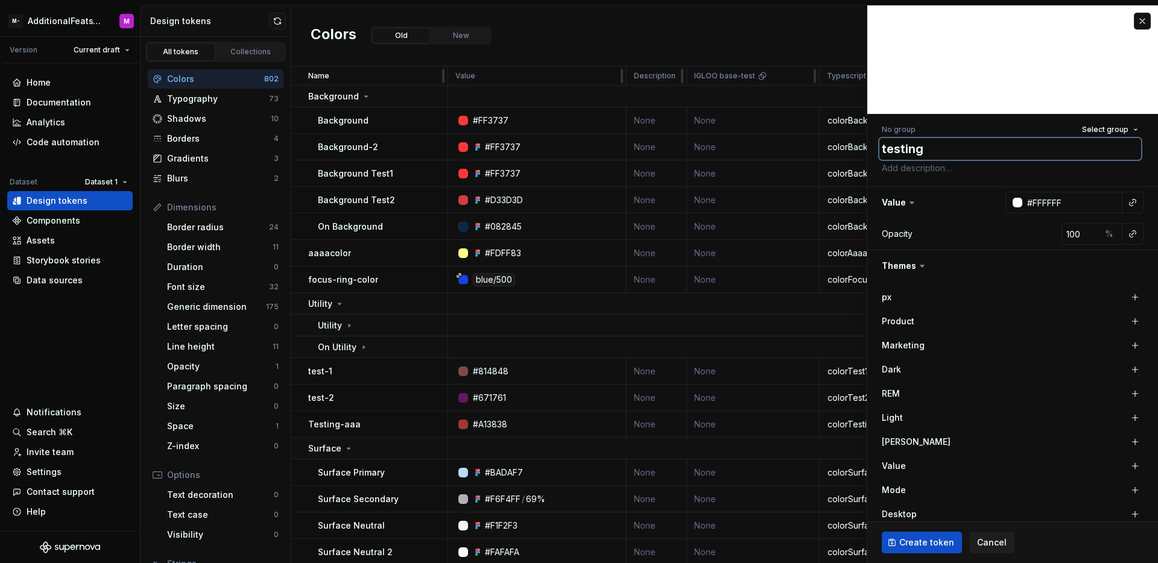
type textarea "*"
type textarea "testi"
type textarea "*"
type textarea "test"
type textarea "*"
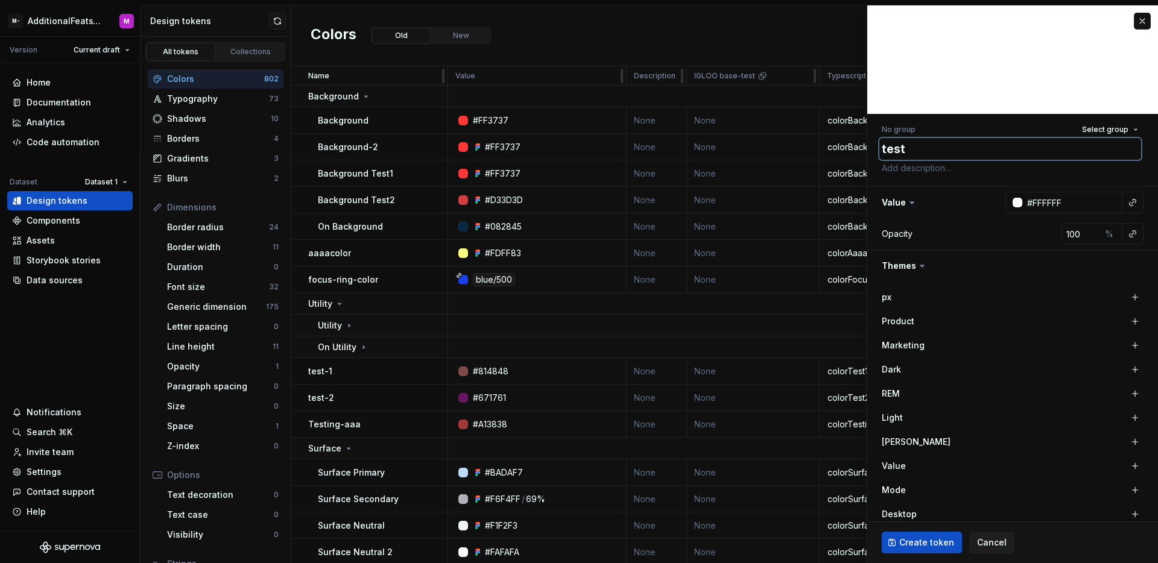
type textarea "tes"
type textarea "*"
type textarea "te"
type textarea "*"
type textarea "t"
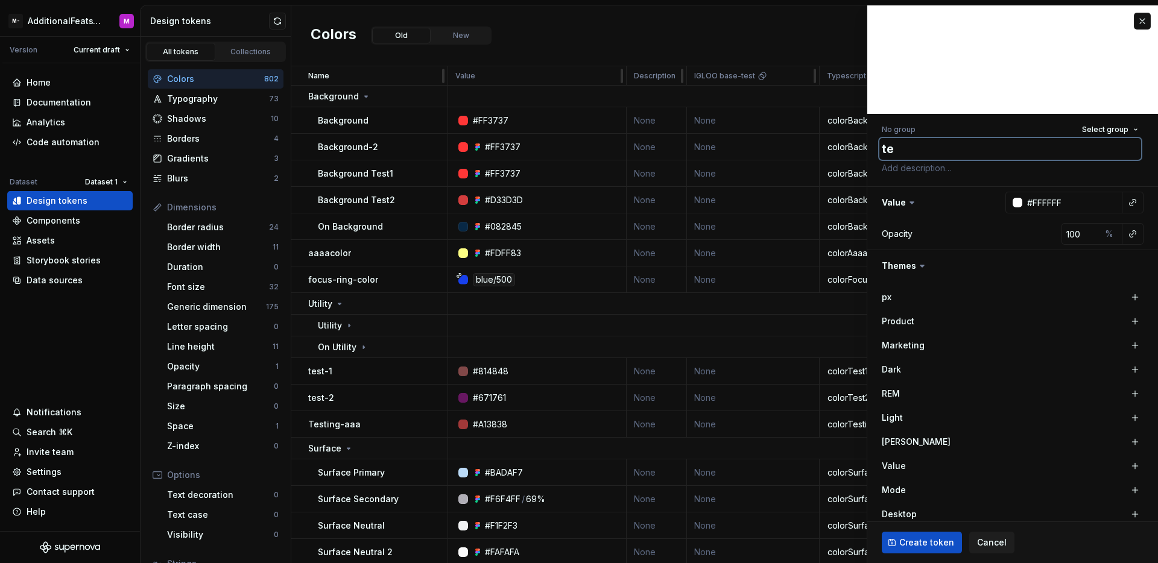
type textarea "*"
type textarea "S"
type textarea "*"
type textarea "So"
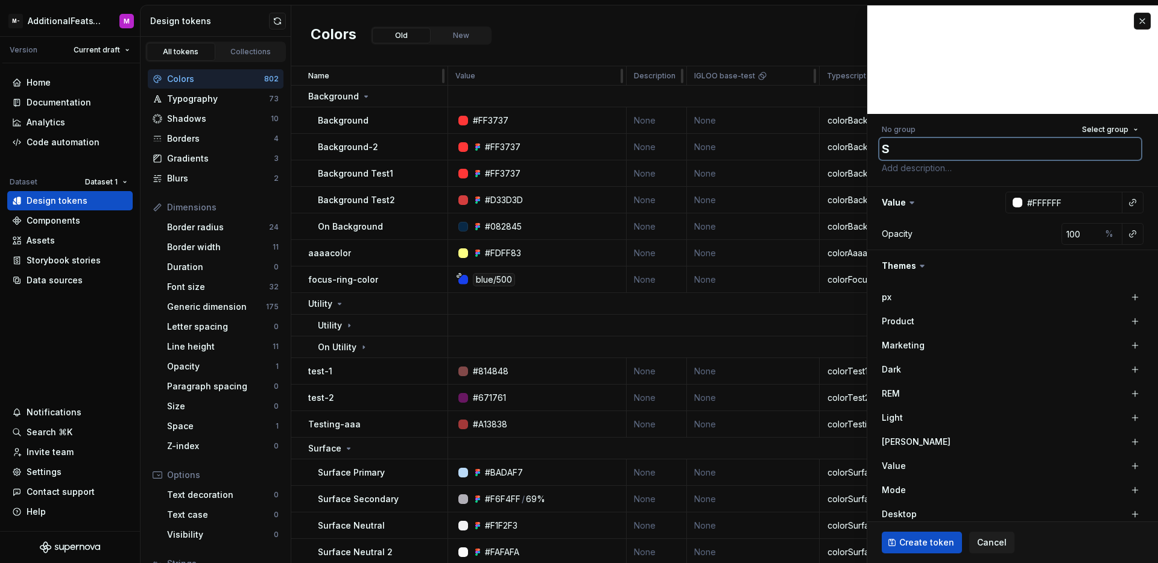
type textarea "*"
type textarea "Sol"
type textarea "*"
type textarea "Sol"
click at [1128, 203] on button "button" at bounding box center [1132, 202] width 17 height 17
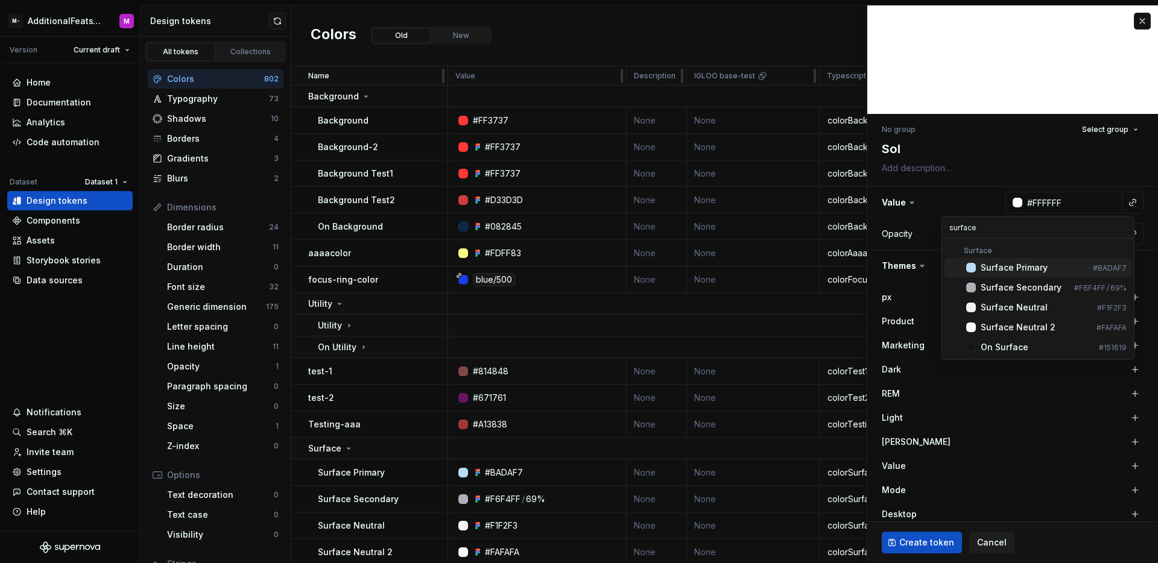
click at [1028, 223] on input "surface" at bounding box center [1038, 228] width 192 height 22
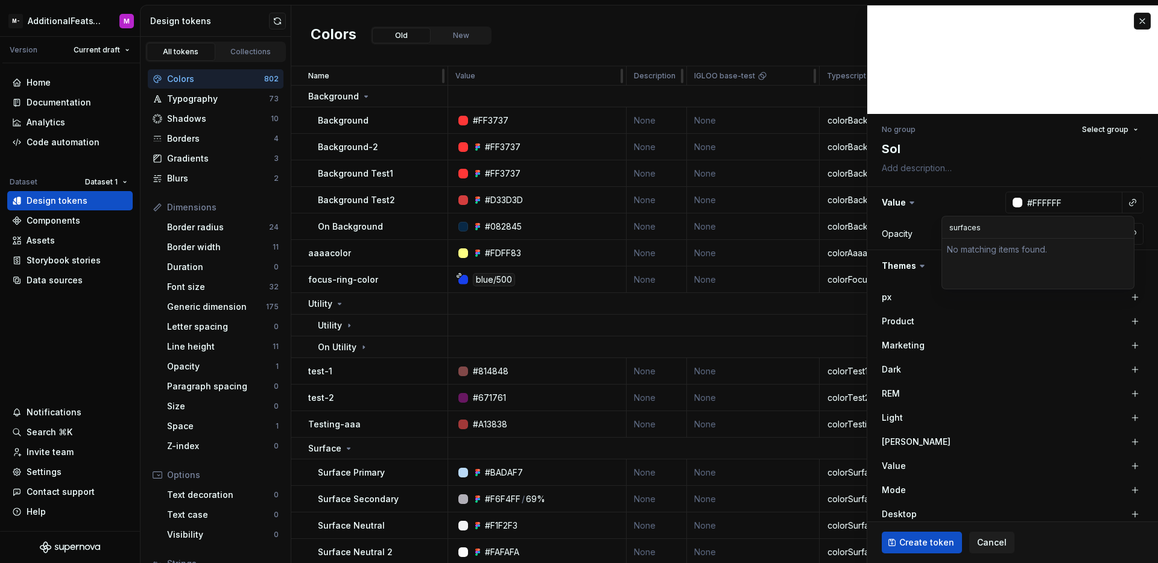
click at [1004, 228] on input "surfaces" at bounding box center [1038, 228] width 192 height 22
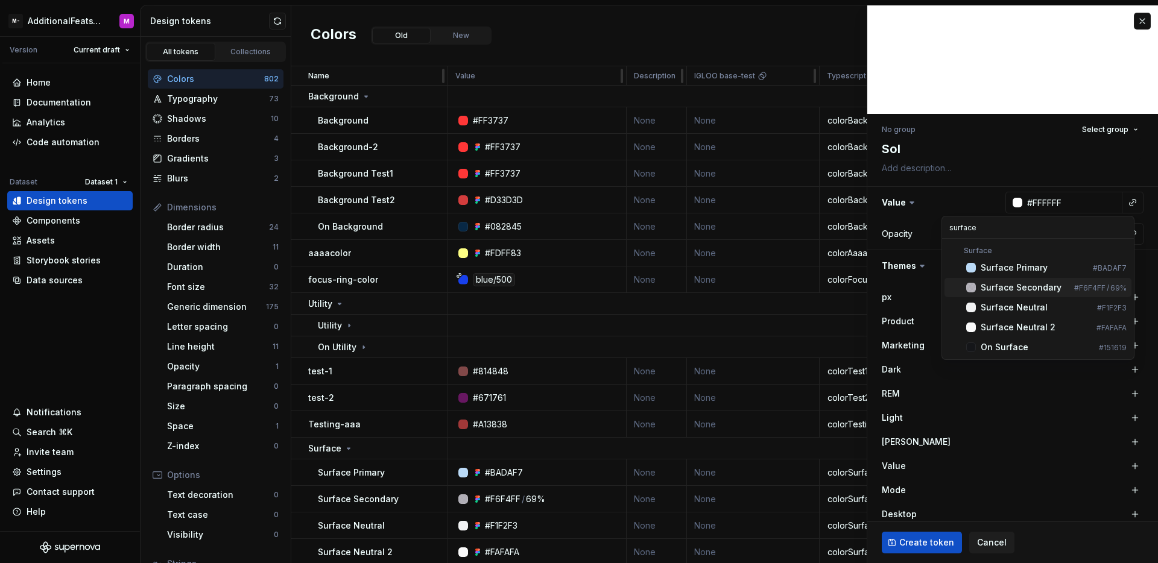
type input "surface"
click at [1020, 286] on div "Surface Secondary" at bounding box center [1021, 288] width 81 height 12
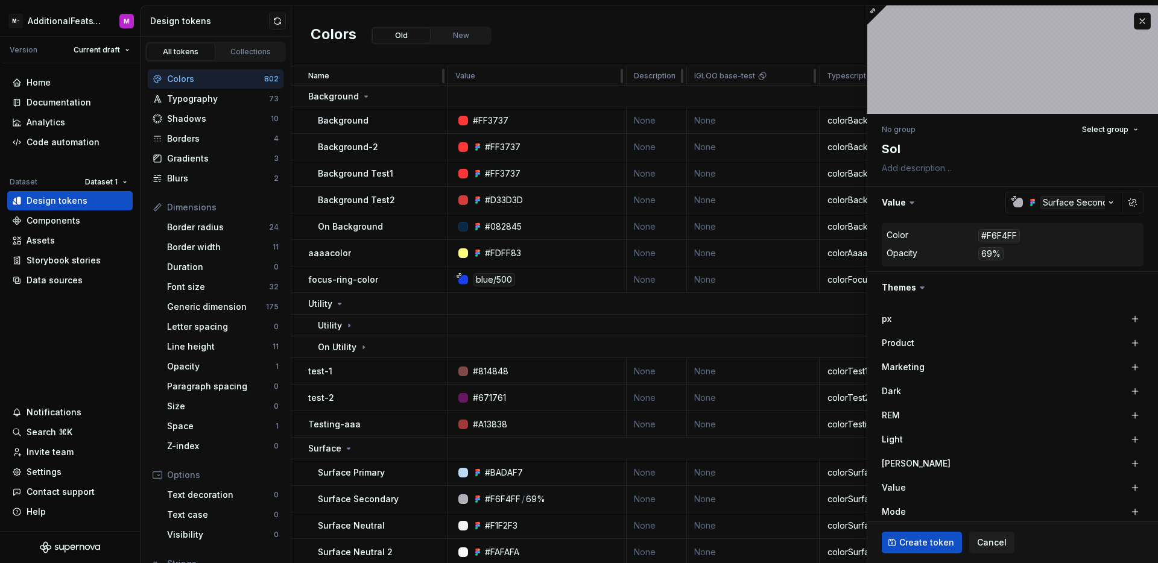
scroll to position [7, 0]
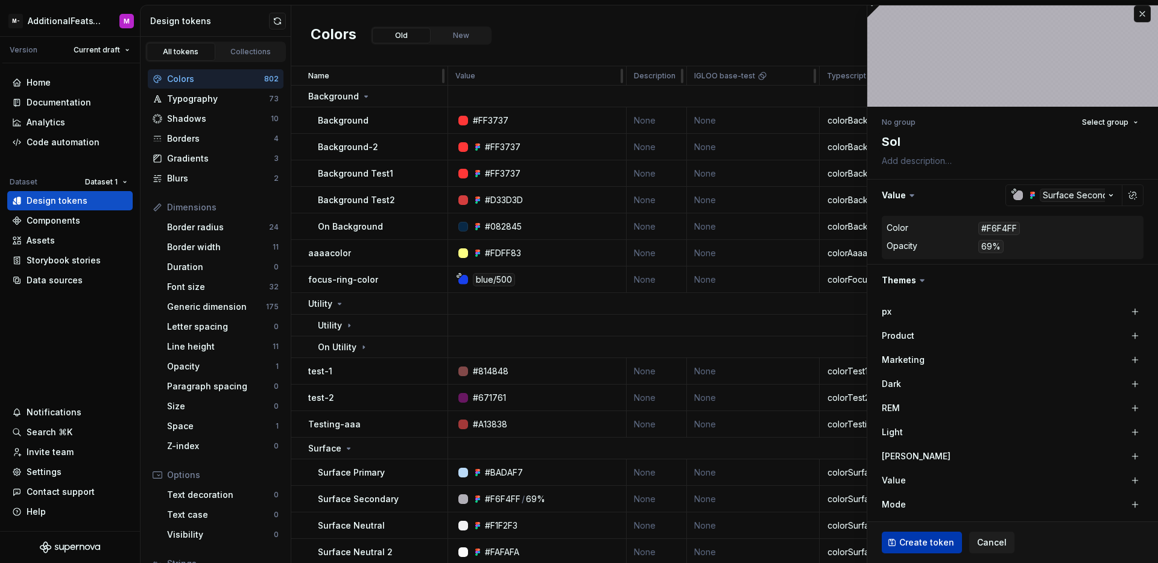
click at [941, 537] on span "Create token" at bounding box center [926, 543] width 55 height 12
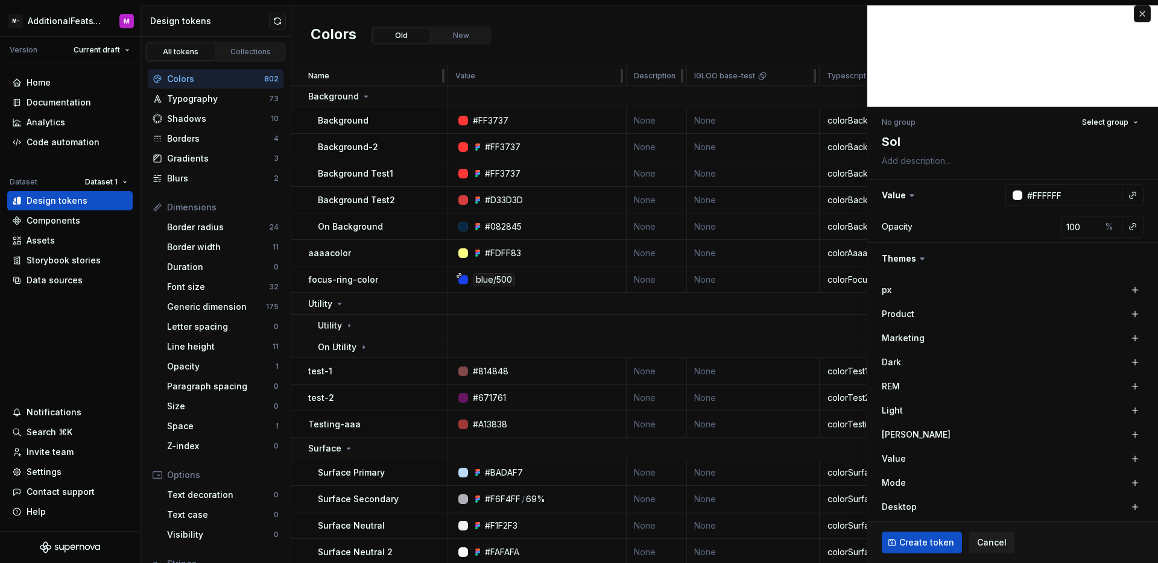
type textarea "*"
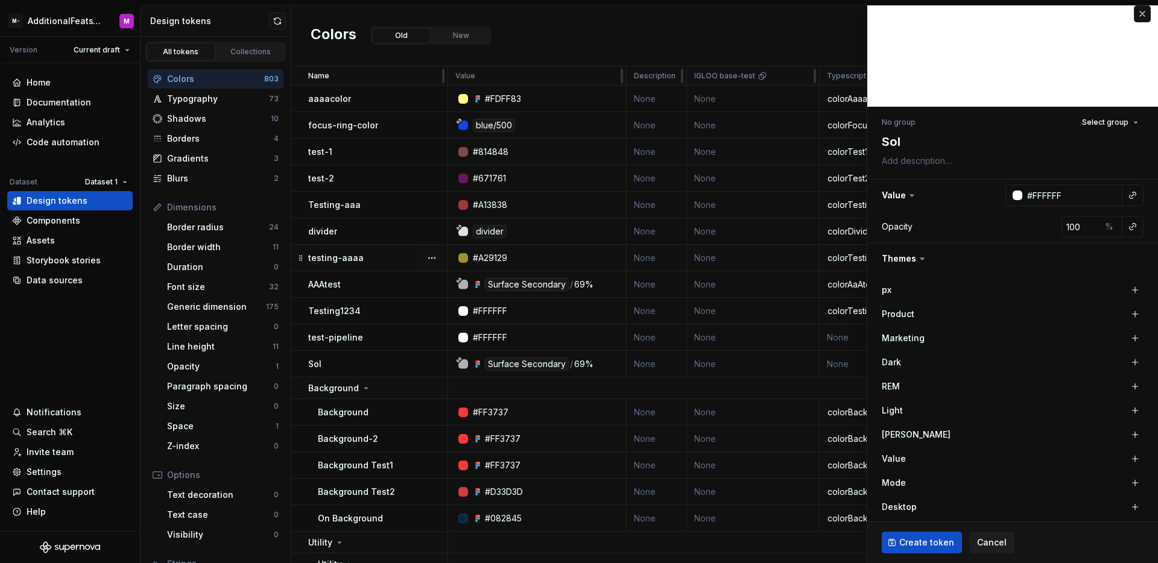
type textarea "*"
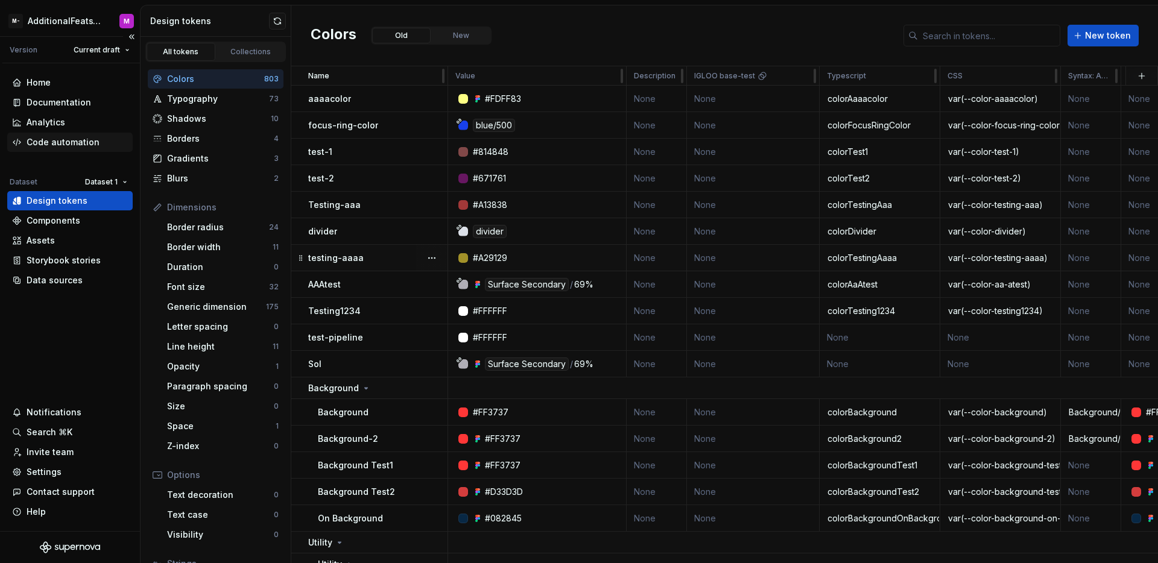
click at [60, 142] on div "Code automation" at bounding box center [63, 142] width 73 height 12
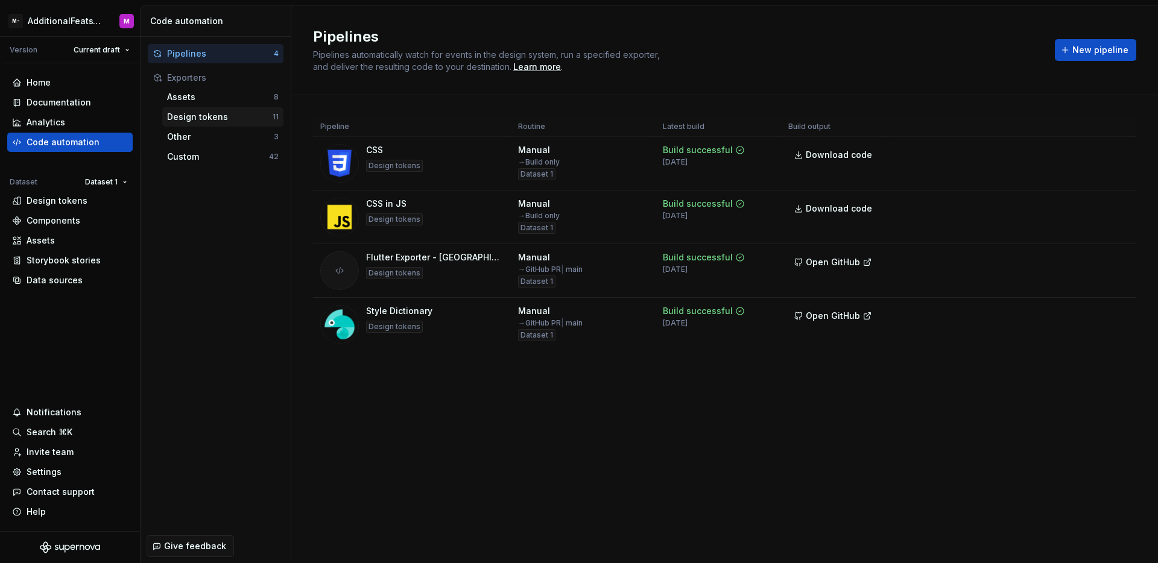
click at [200, 118] on div "Design tokens" at bounding box center [220, 117] width 106 height 12
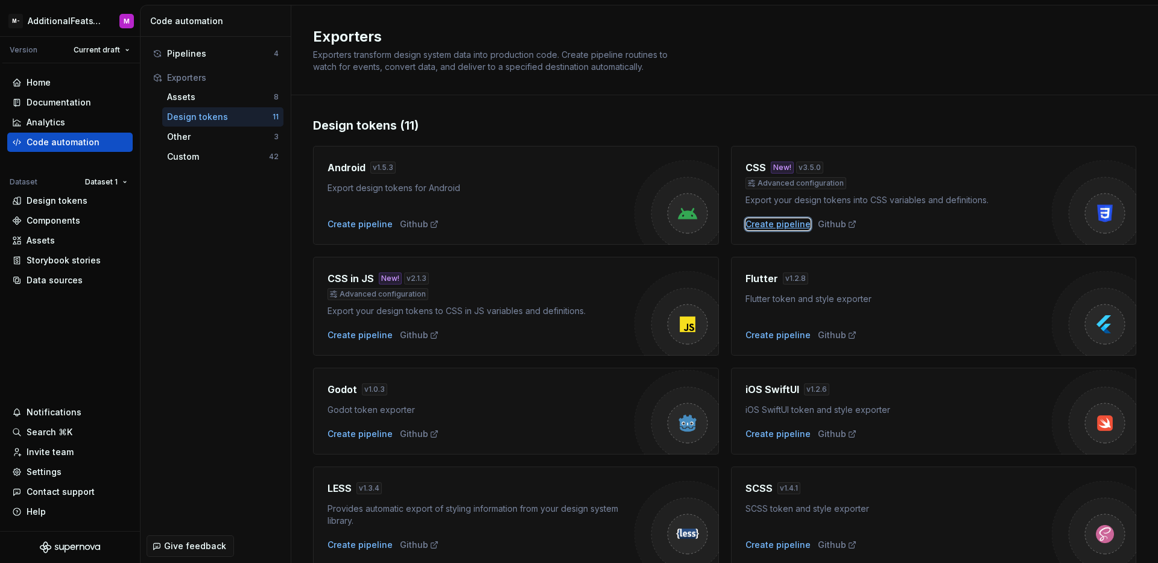
click at [785, 224] on div "Create pipeline" at bounding box center [777, 224] width 65 height 12
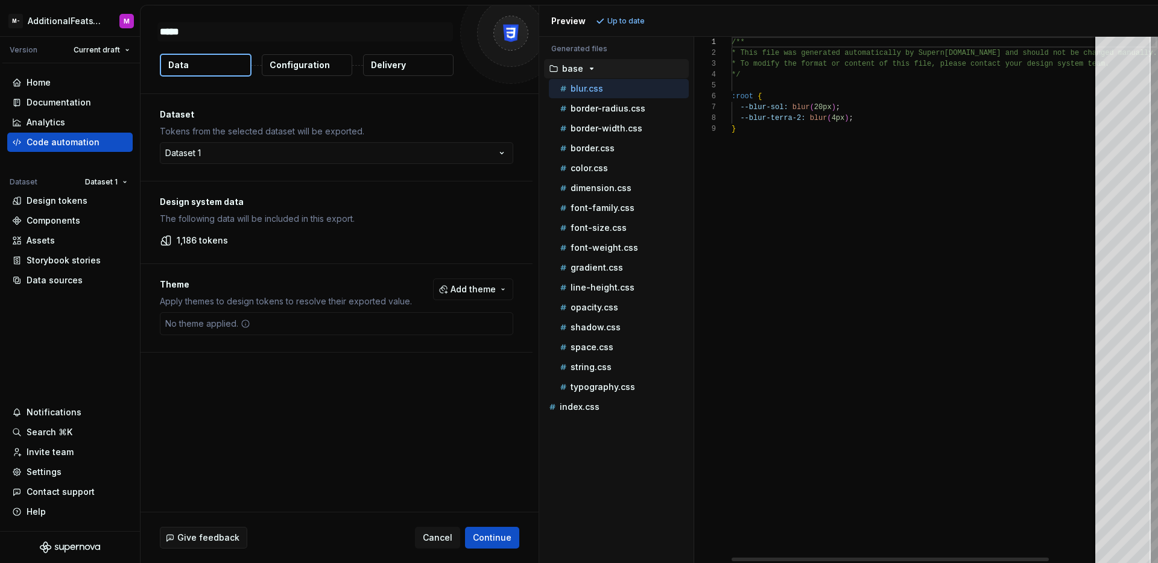
type textarea "*"
click at [621, 169] on div "color.css" at bounding box center [622, 168] width 131 height 12
type textarea "**********"
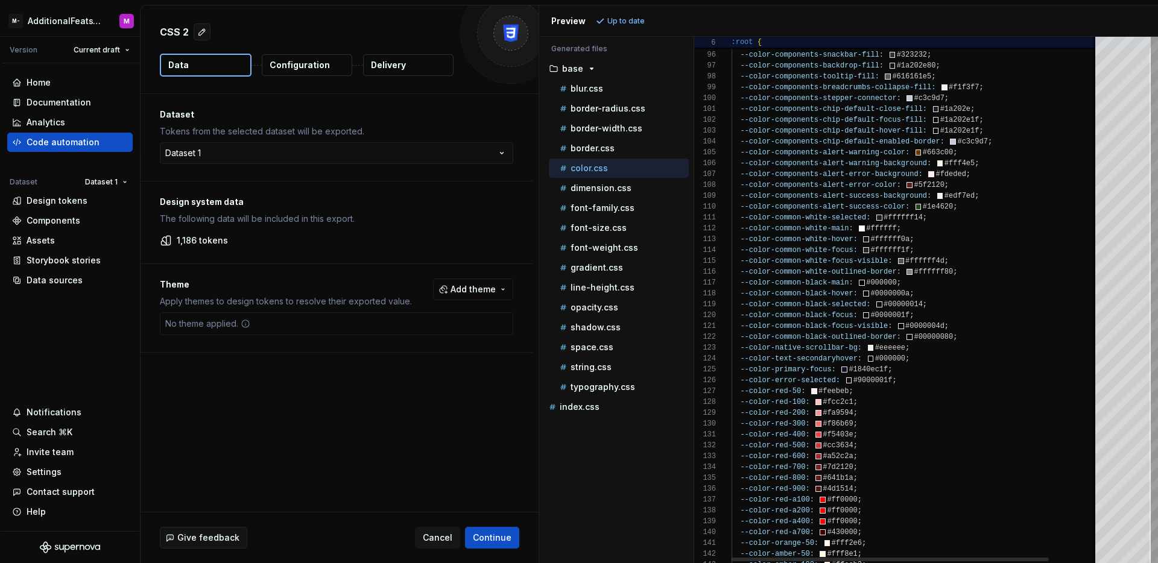
type textarea "**********"
type textarea "*"
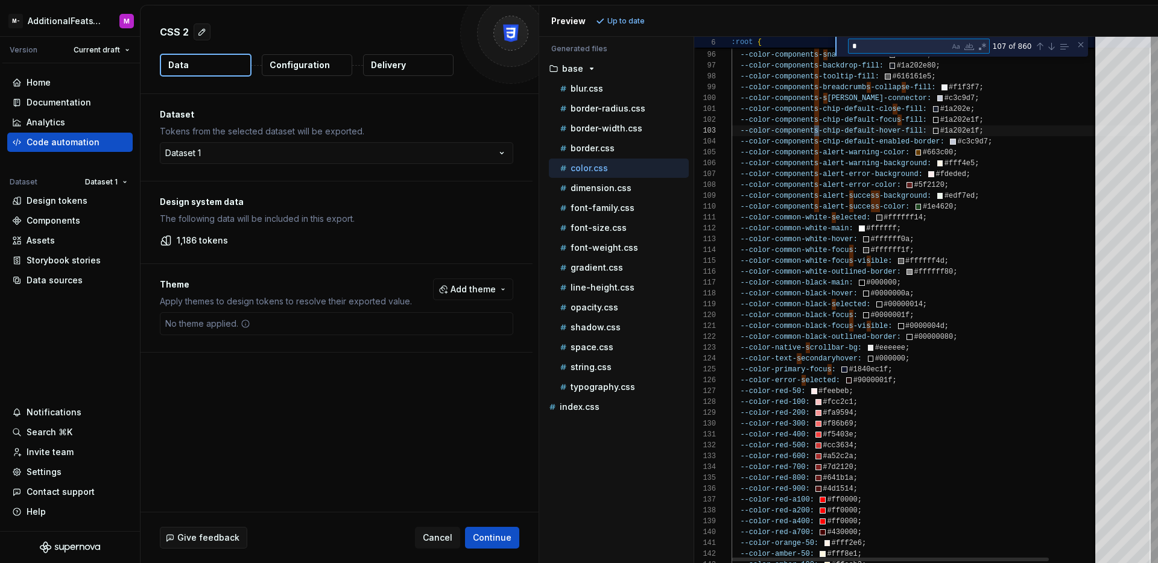
type textarea "**********"
type textarea "**"
type textarea "**********"
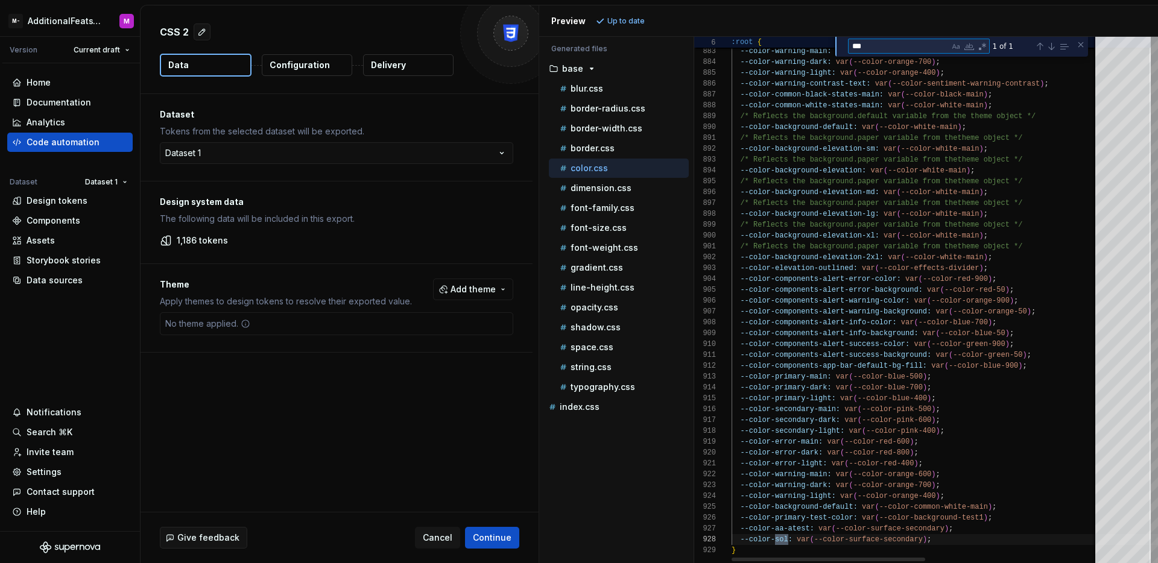
scroll to position [87, 57]
type textarea "***"
click at [1043, 45] on div "Previous Match (⇧Enter)" at bounding box center [1040, 47] width 10 height 10
click at [1049, 46] on div "Next Match (Enter)" at bounding box center [1051, 47] width 10 height 10
drag, startPoint x: 1039, startPoint y: 45, endPoint x: 1028, endPoint y: 57, distance: 15.8
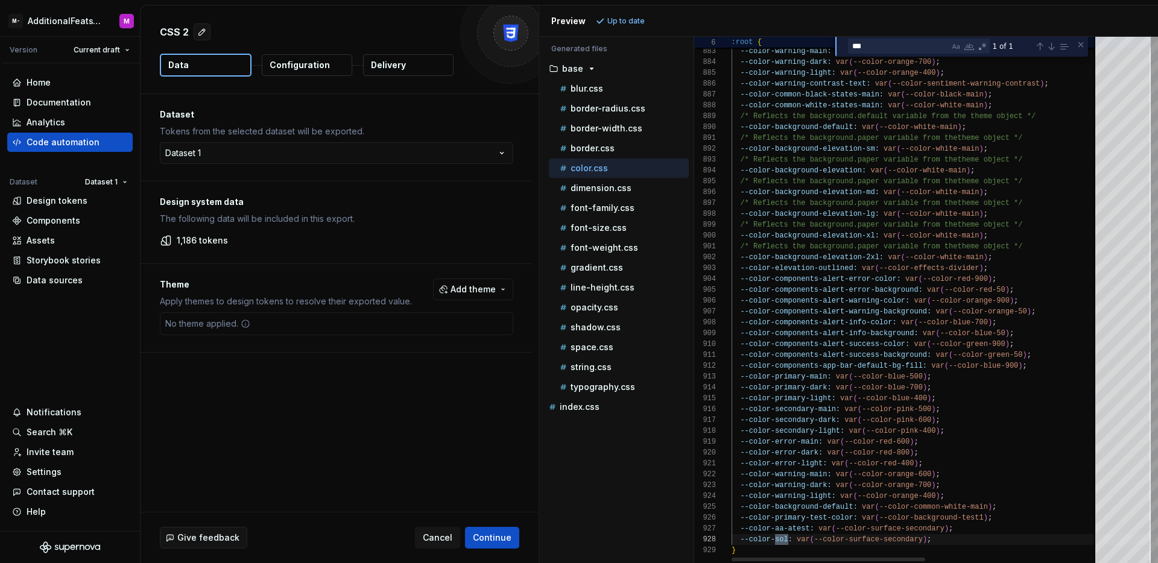
click at [1039, 45] on div "Previous Match (⇧Enter)" at bounding box center [1040, 47] width 10 height 10
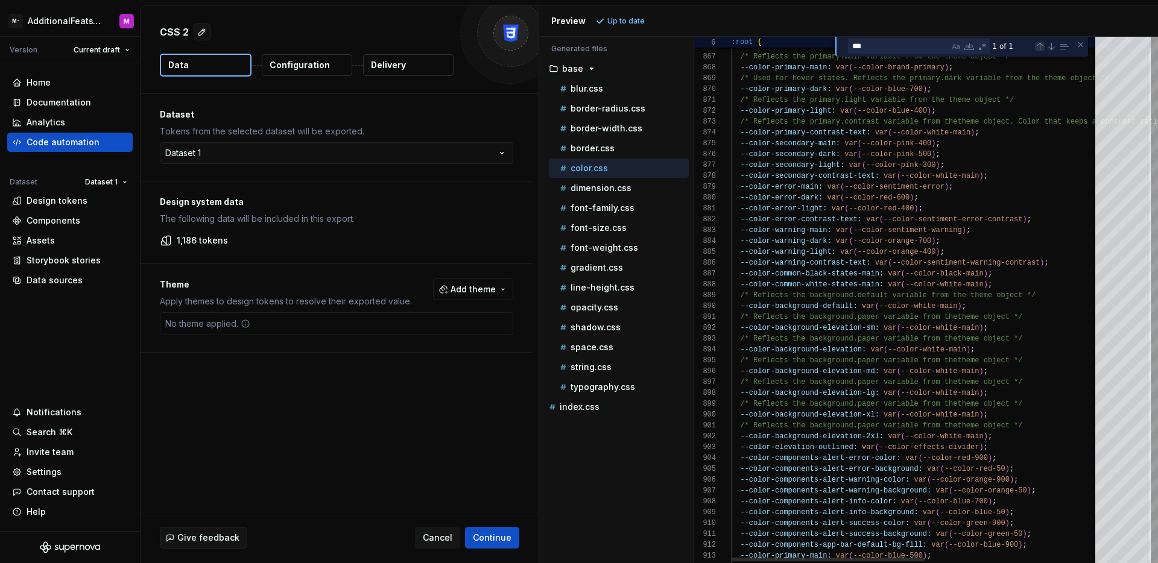
click at [1040, 42] on div "Previous Match (⇧Enter)" at bounding box center [1040, 47] width 10 height 10
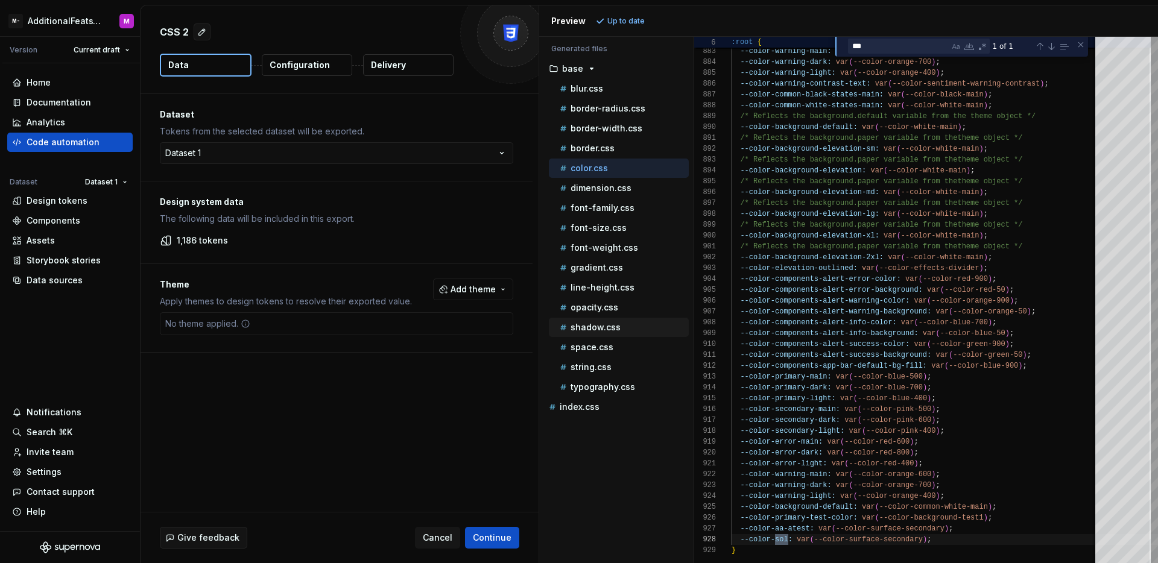
click at [613, 323] on p "shadow.css" at bounding box center [596, 328] width 50 height 10
type textarea "**********"
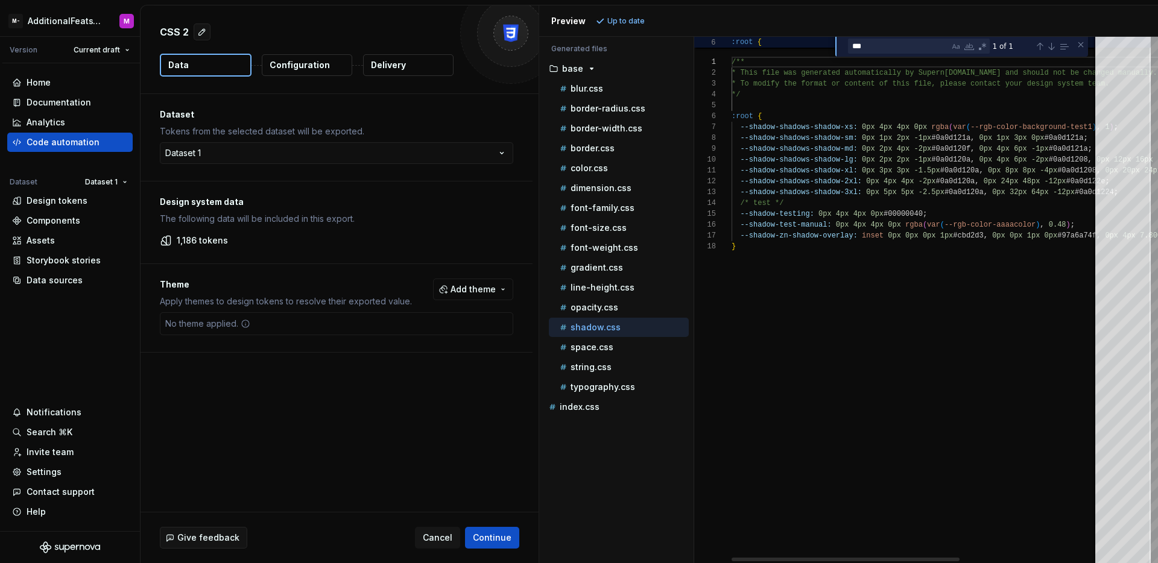
scroll to position [98, 0]
